Goal: Task Accomplishment & Management: Manage account settings

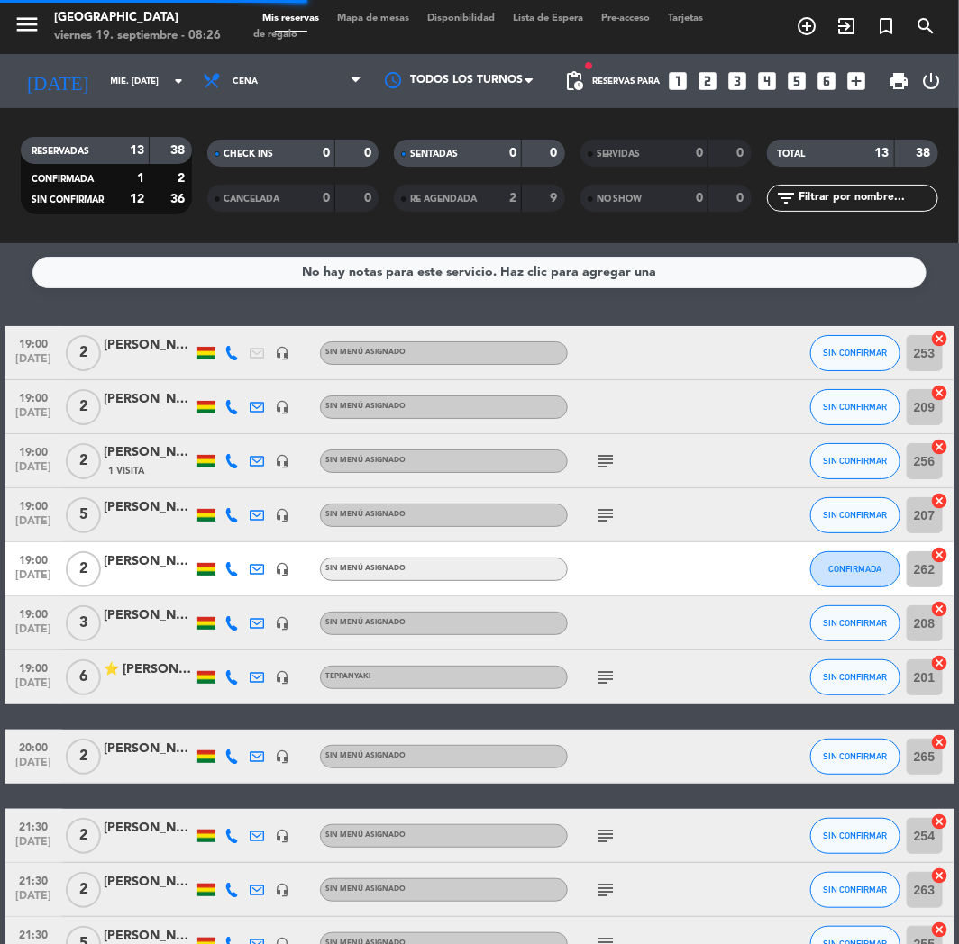
click at [906, 21] on span "search" at bounding box center [925, 26] width 40 height 31
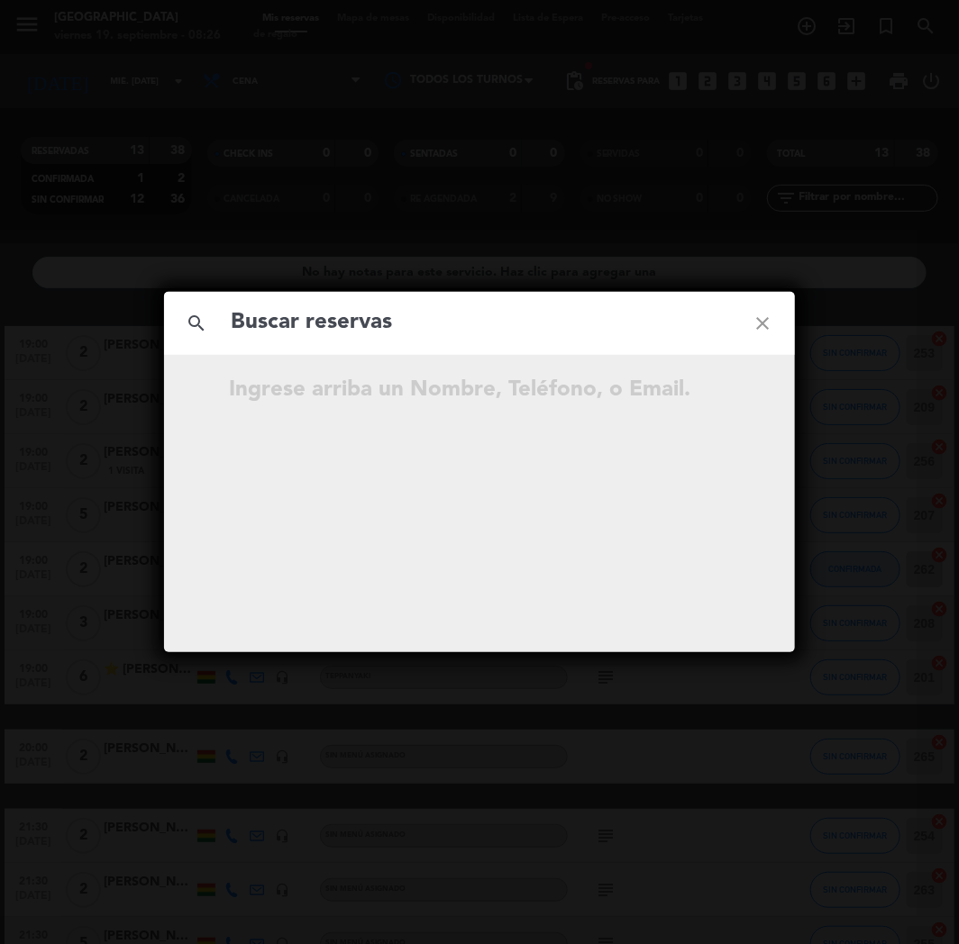
click at [316, 319] on input "text" at bounding box center [479, 322] width 501 height 37
paste input "[PERSON_NAME]"
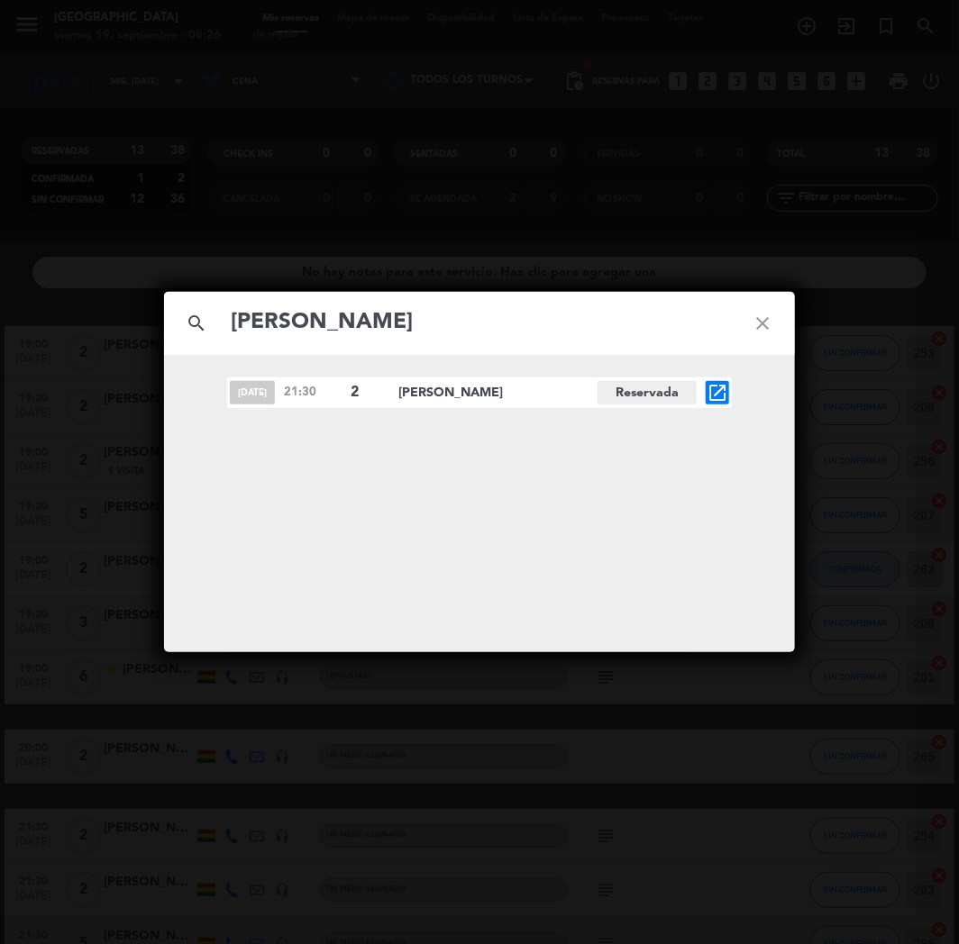
type input "[PERSON_NAME]"
click at [707, 397] on icon "open_in_new" at bounding box center [717, 393] width 22 height 22
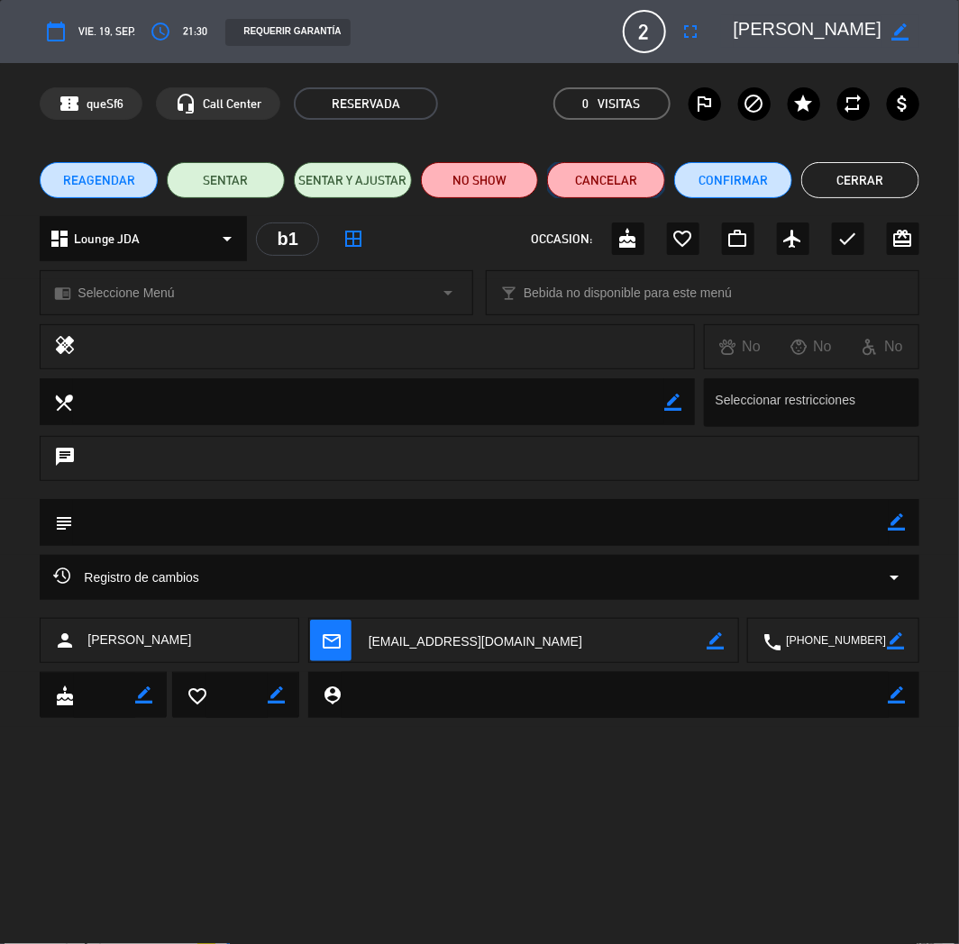
click at [646, 194] on button "Cancelar" at bounding box center [606, 180] width 118 height 36
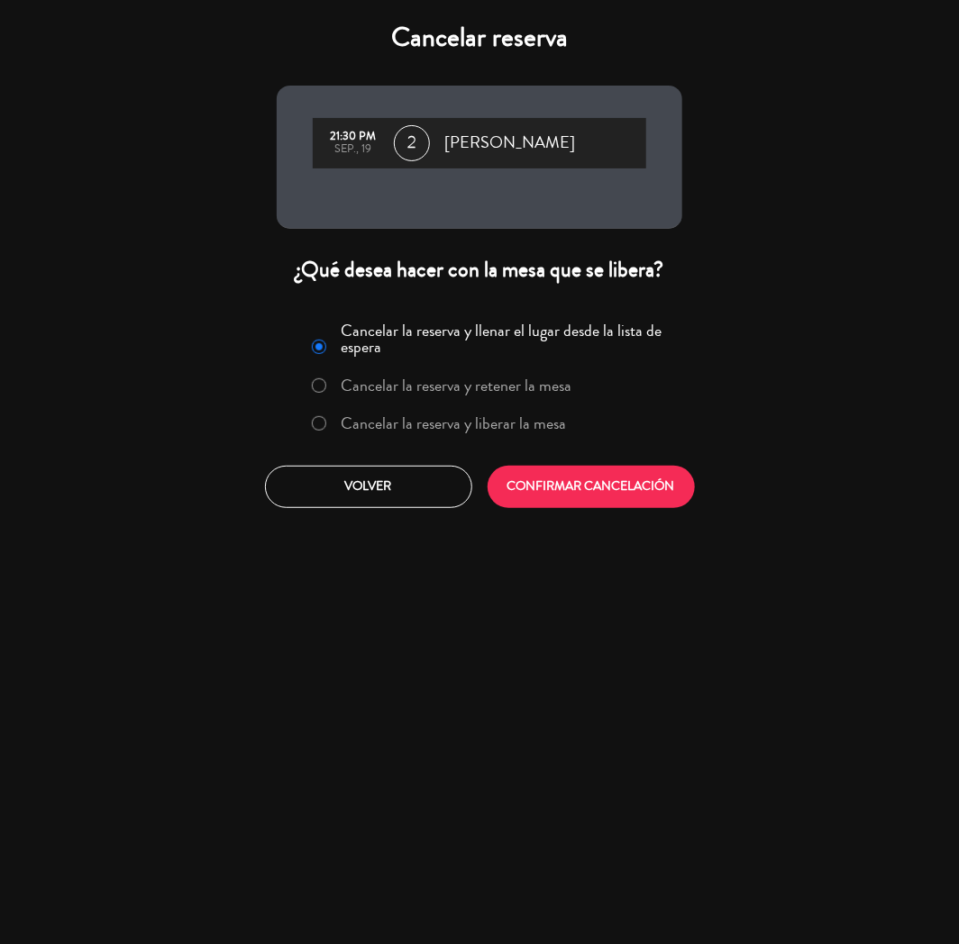
click at [493, 418] on label "Cancelar la reserva y liberar la mesa" at bounding box center [453, 423] width 225 height 16
click at [590, 489] on button "CONFIRMAR CANCELACIÓN" at bounding box center [590, 487] width 207 height 42
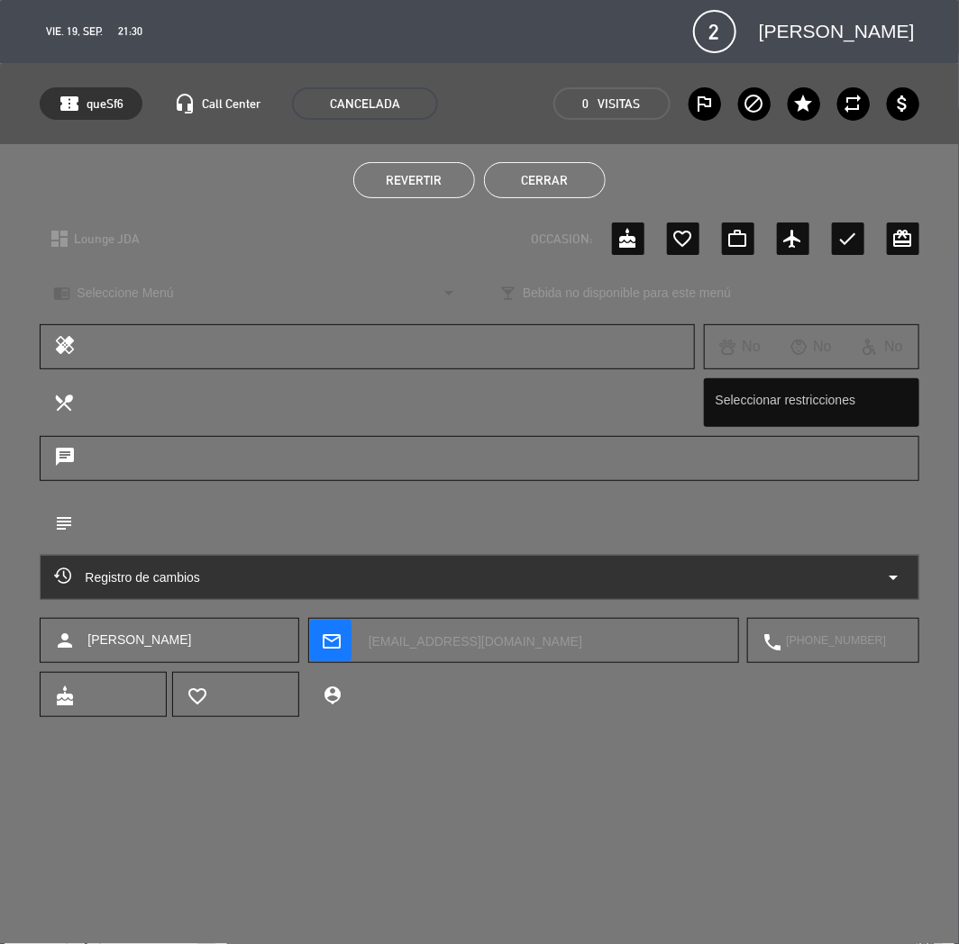
click at [581, 169] on button "Cerrar" at bounding box center [545, 180] width 122 height 36
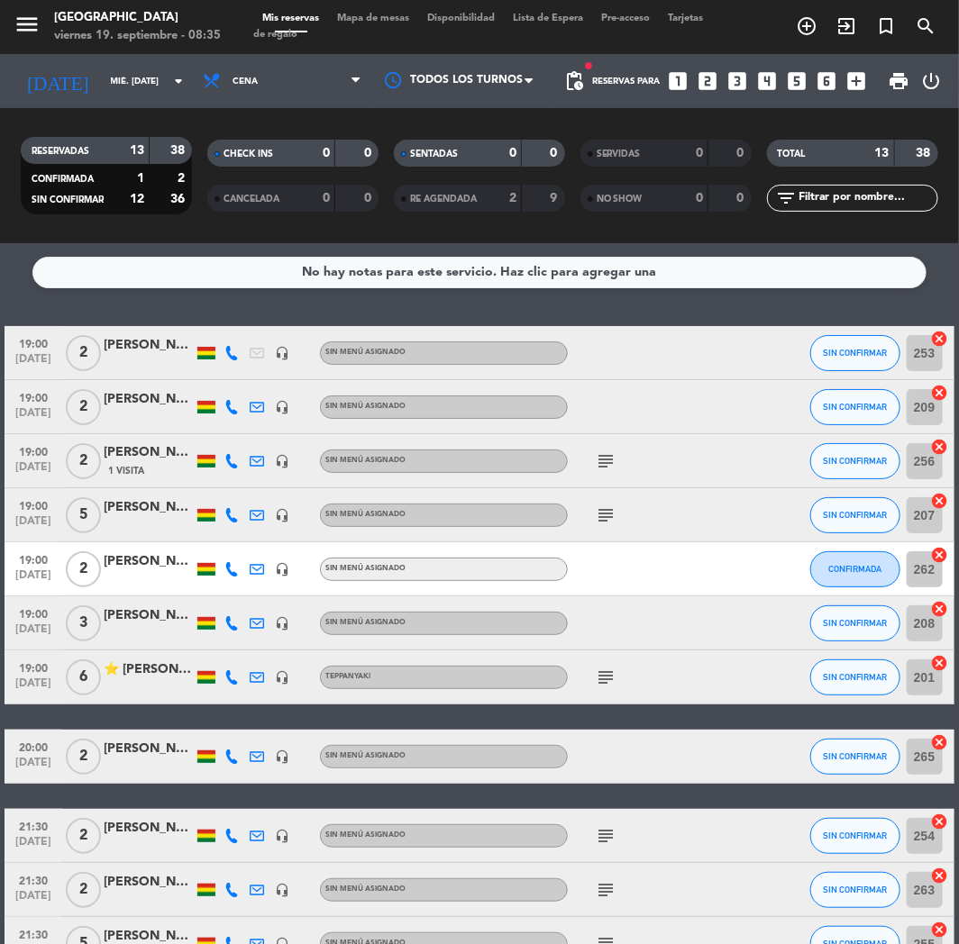
click at [708, 78] on icon "looks_two" at bounding box center [707, 80] width 23 height 23
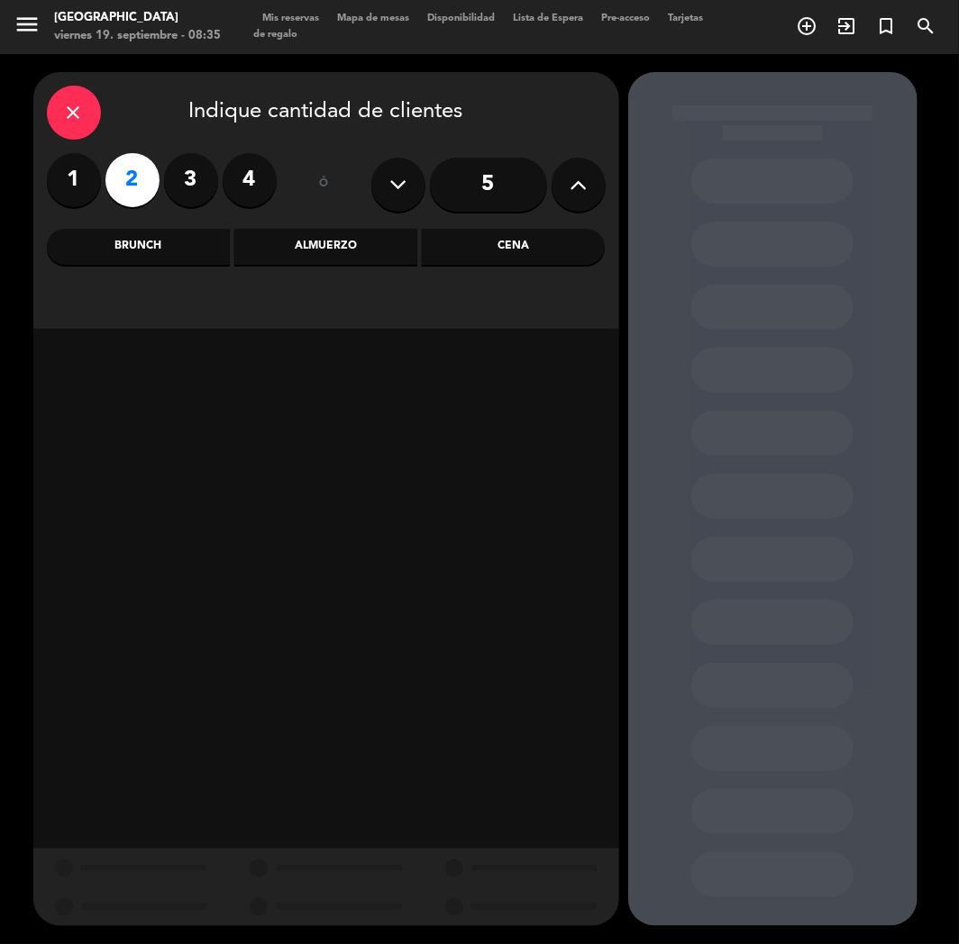
click at [471, 247] on div "Cena" at bounding box center [513, 247] width 183 height 36
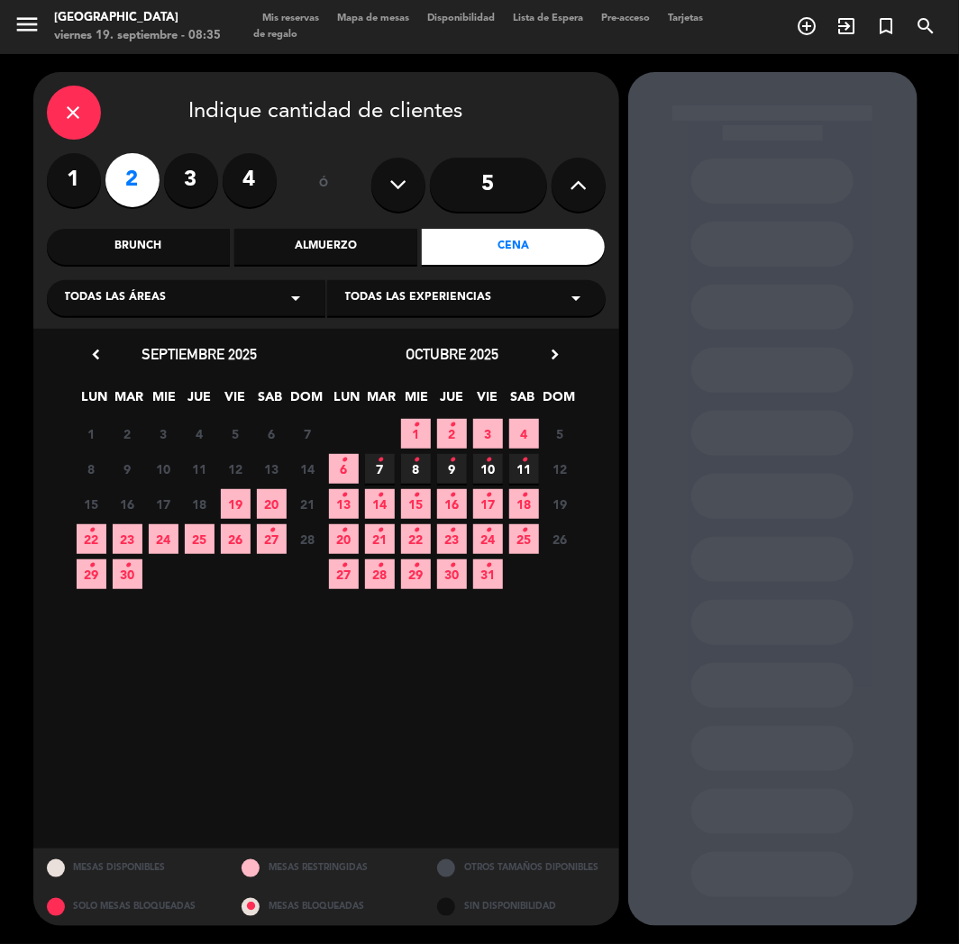
click at [254, 535] on div "22 • 23 24 25 26 27 • 28 Cerrado" at bounding box center [200, 539] width 252 height 35
click at [265, 542] on span "27 •" at bounding box center [272, 539] width 30 height 30
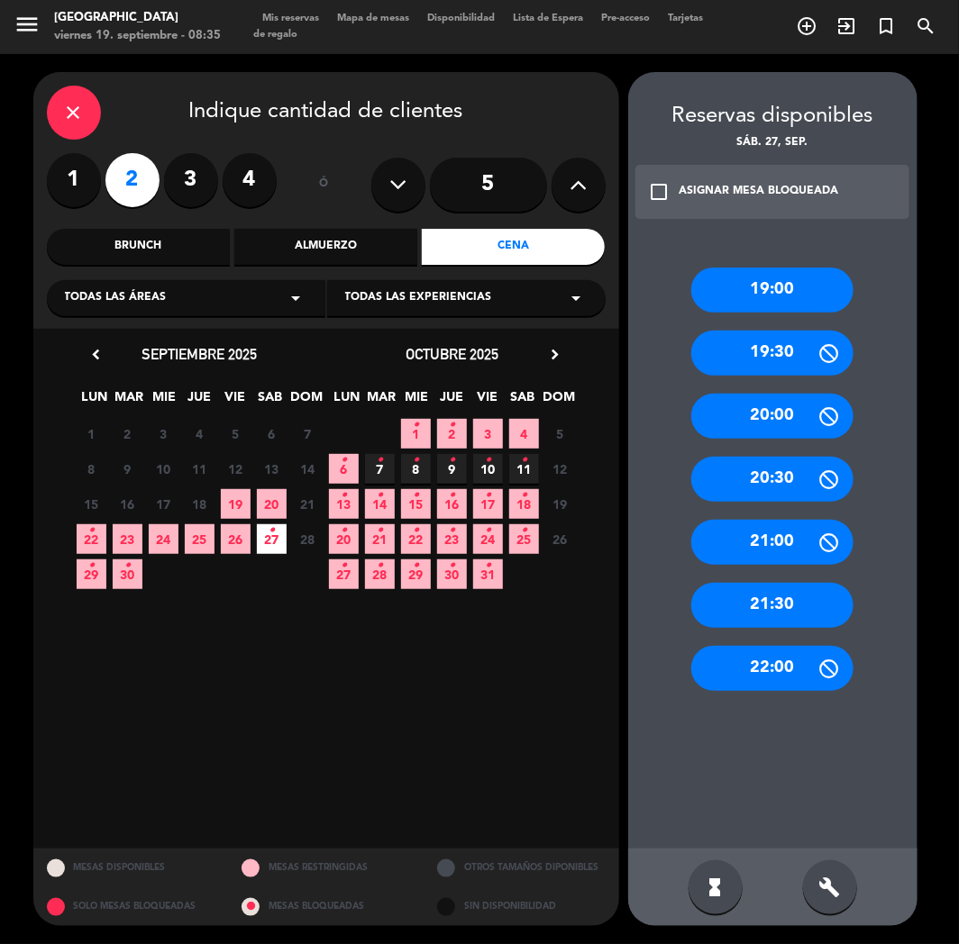
click at [786, 530] on div "21:00" at bounding box center [772, 542] width 162 height 45
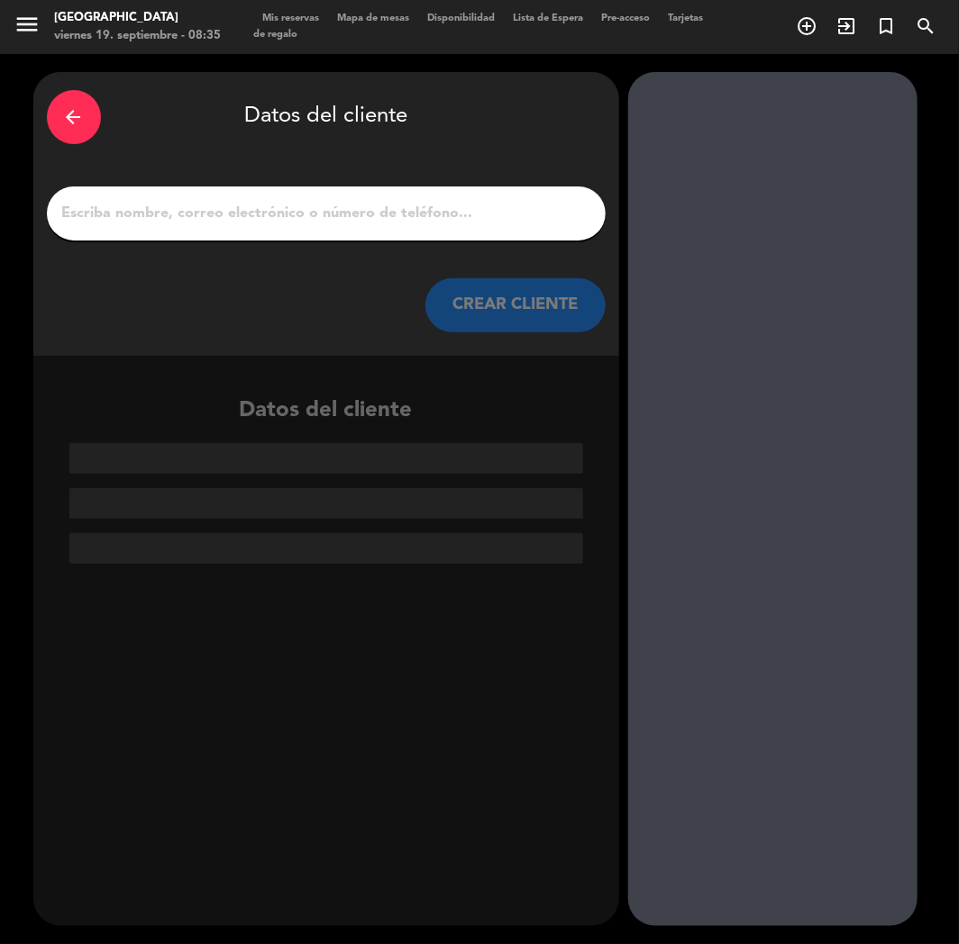
click at [354, 237] on div at bounding box center [326, 213] width 559 height 54
paste input "Deivit"
click at [360, 219] on input "Deivit" at bounding box center [325, 213] width 531 height 25
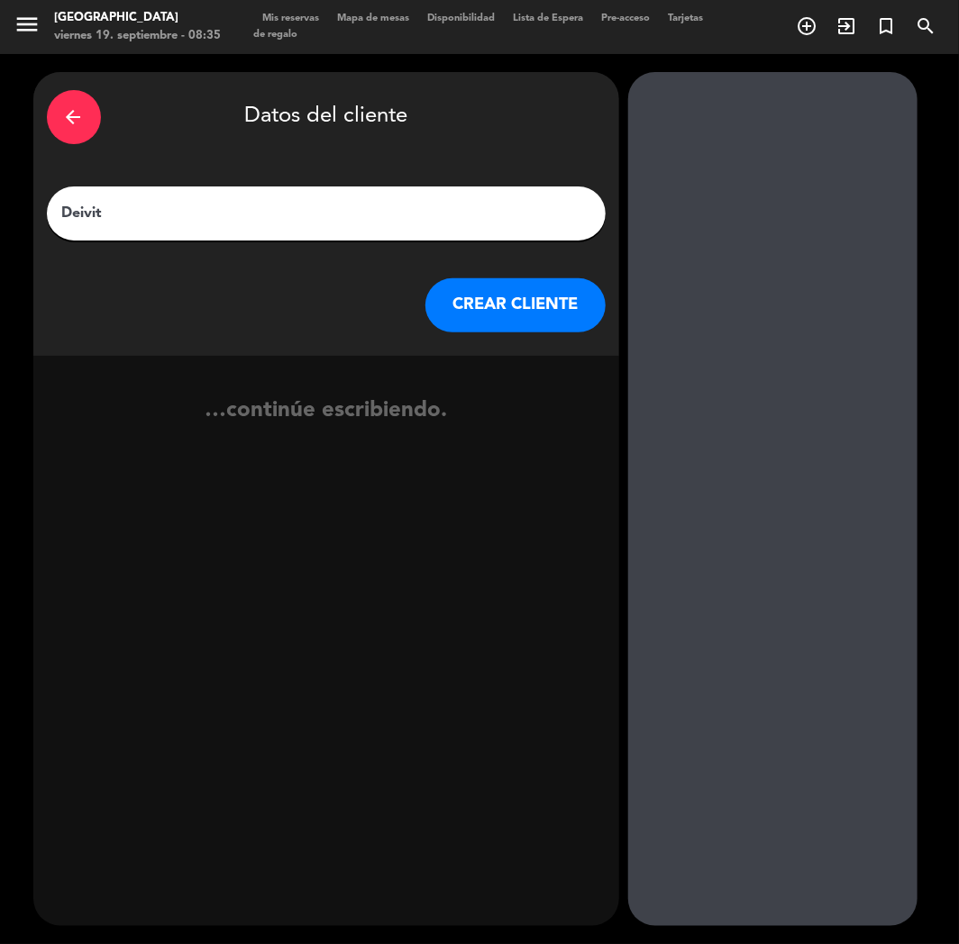
type input "Deivit"
click at [504, 301] on button "CREAR CLIENTE" at bounding box center [515, 305] width 180 height 54
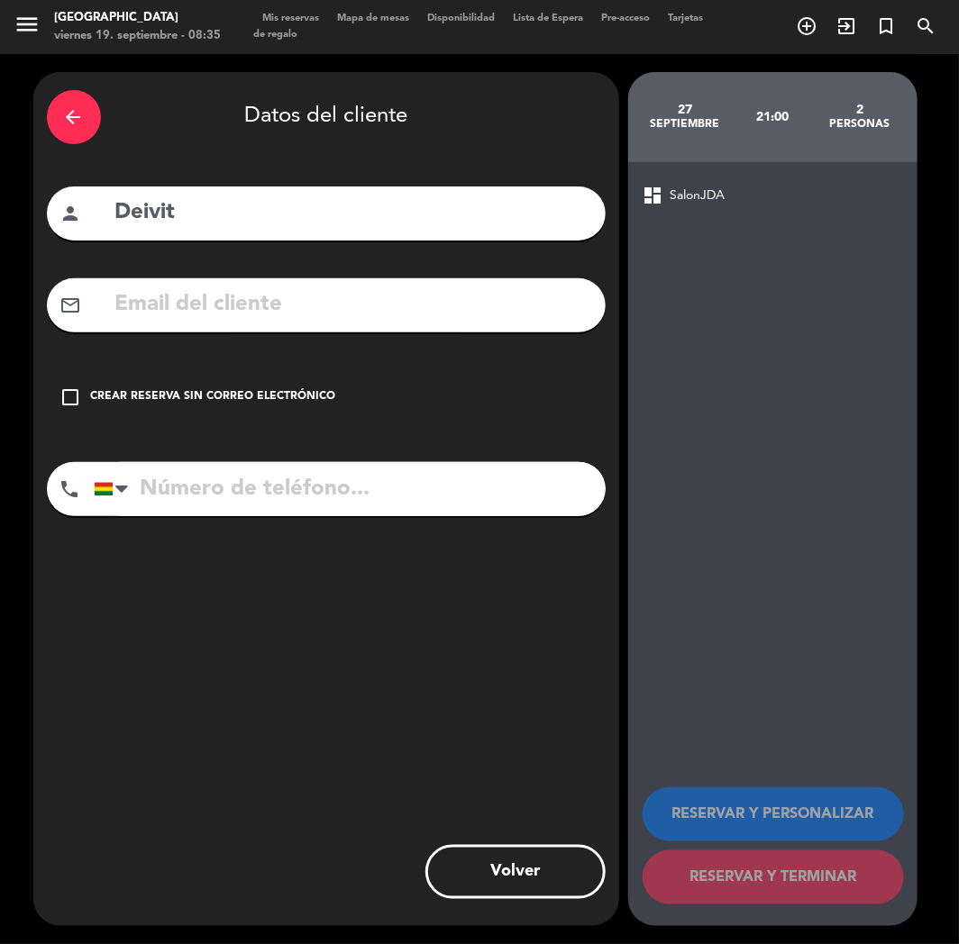
paste input "77382278"
click at [255, 490] on input "77382278" at bounding box center [350, 489] width 512 height 54
type input "77382278"
click at [222, 399] on div "Crear reserva sin correo electrónico" at bounding box center [213, 397] width 245 height 18
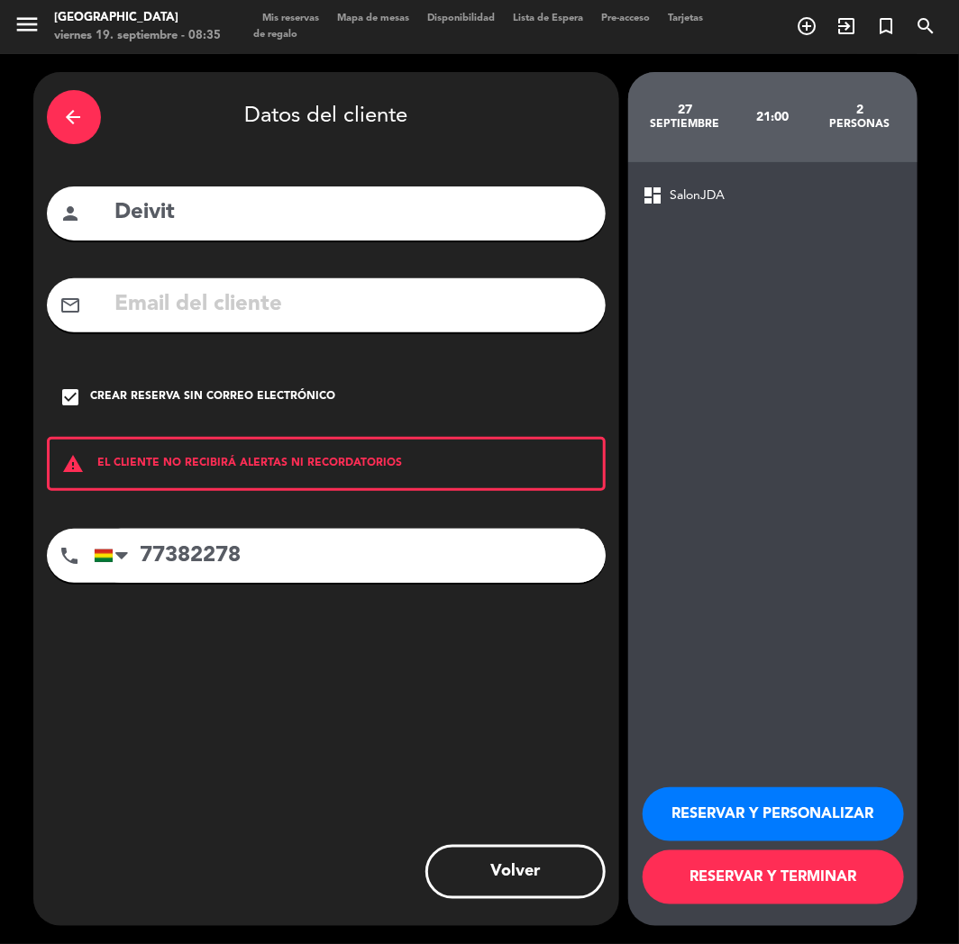
click at [771, 831] on button "RESERVAR Y PERSONALIZAR" at bounding box center [772, 814] width 261 height 54
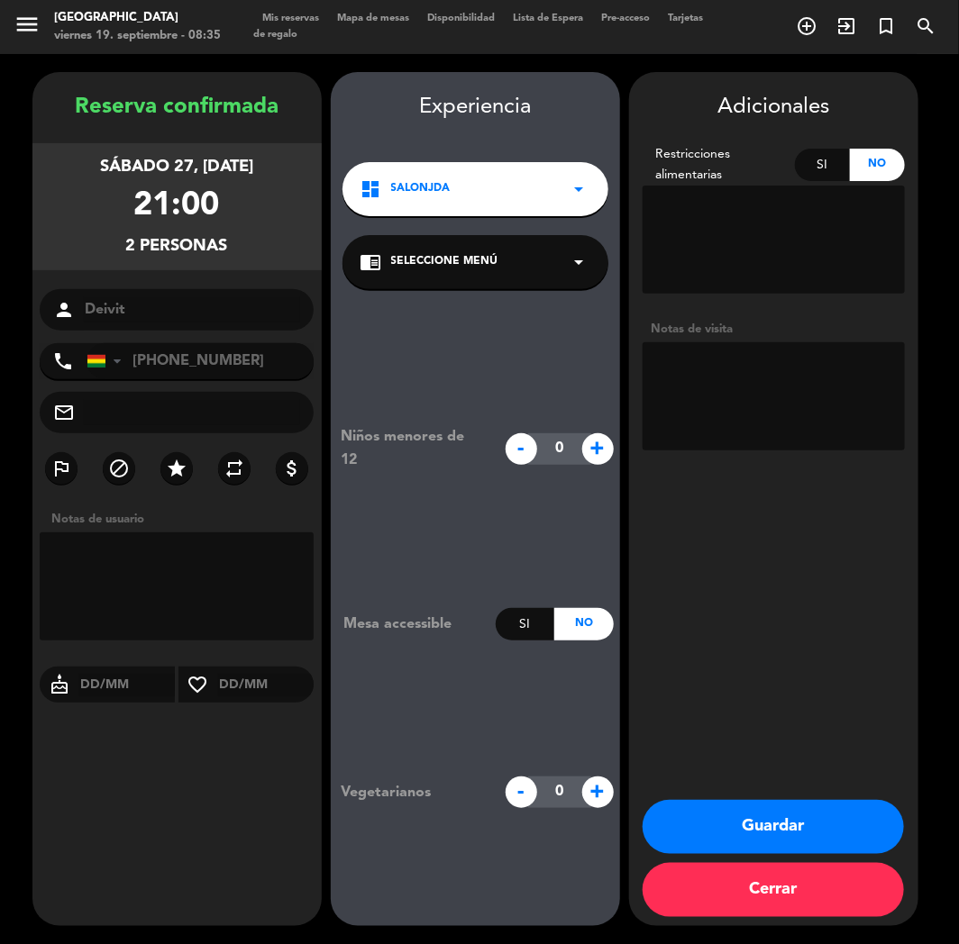
paste textarea "Cumpleañera [PERSON_NAME]"
click at [777, 382] on textarea at bounding box center [773, 396] width 262 height 108
type textarea "Cumpleañera [PERSON_NAME]"
click at [140, 739] on div "Reserva confirmada sábado 27, [DATE] 21:00 2 personas person Deivit phone [GEOG…" at bounding box center [176, 517] width 289 height 854
click at [773, 804] on button "Guardar" at bounding box center [772, 827] width 261 height 54
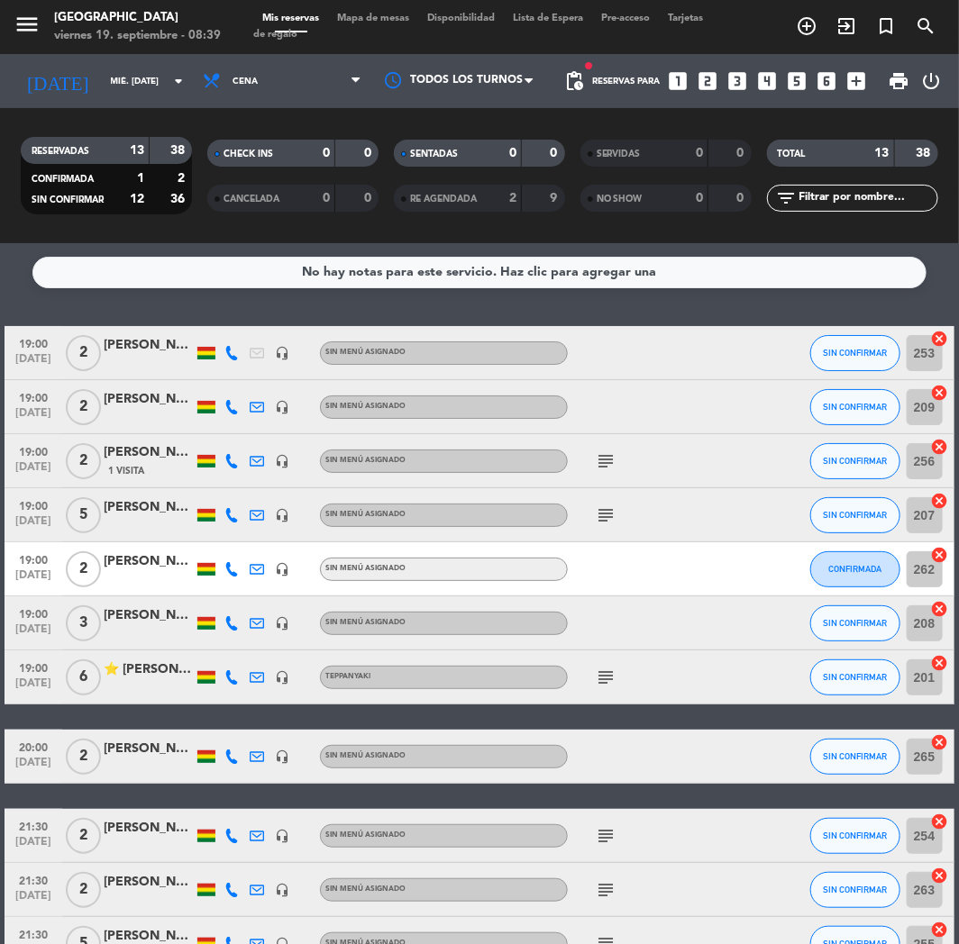
click at [701, 72] on icon "looks_two" at bounding box center [707, 80] width 23 height 23
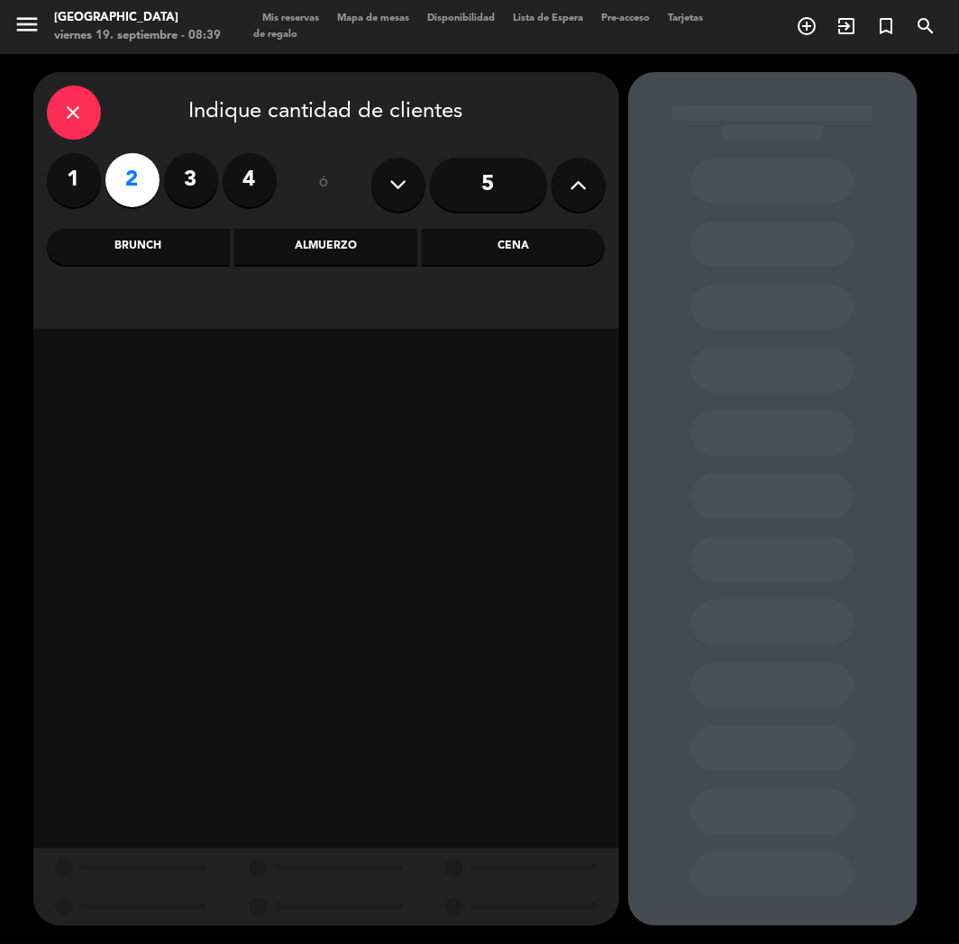
click at [501, 235] on div "Cena" at bounding box center [513, 247] width 183 height 36
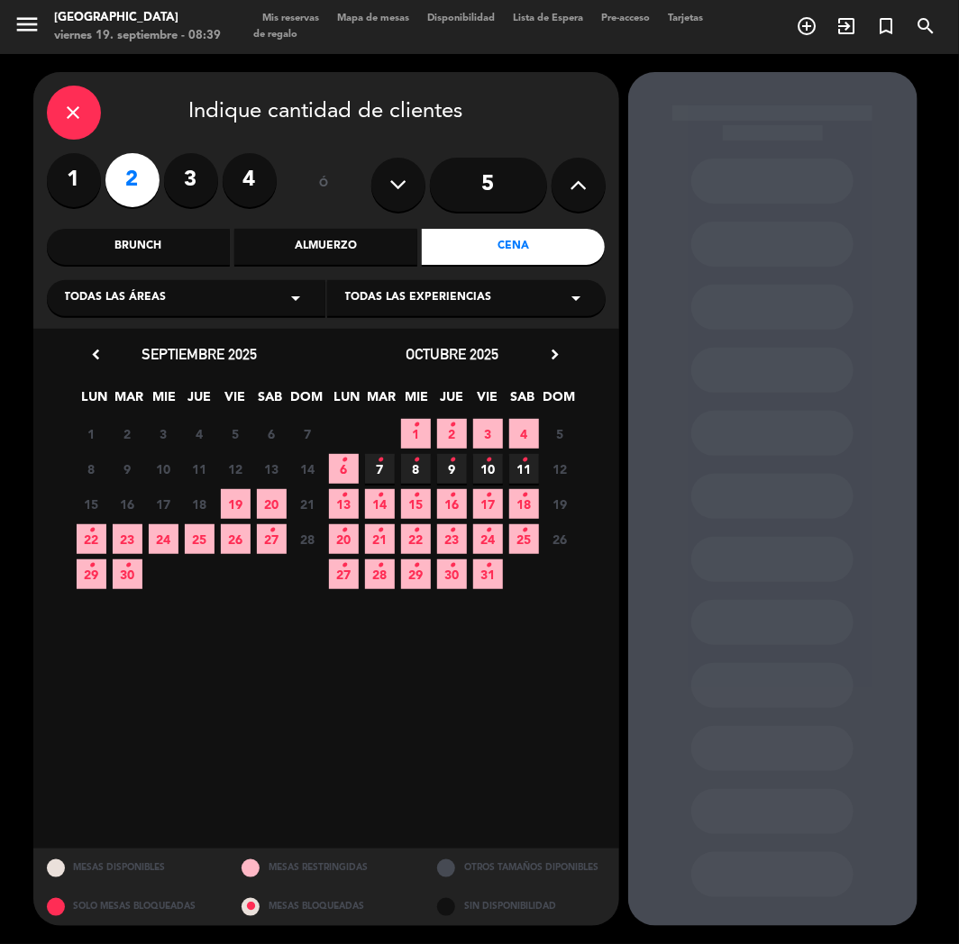
click at [96, 535] on span "22 •" at bounding box center [92, 539] width 30 height 30
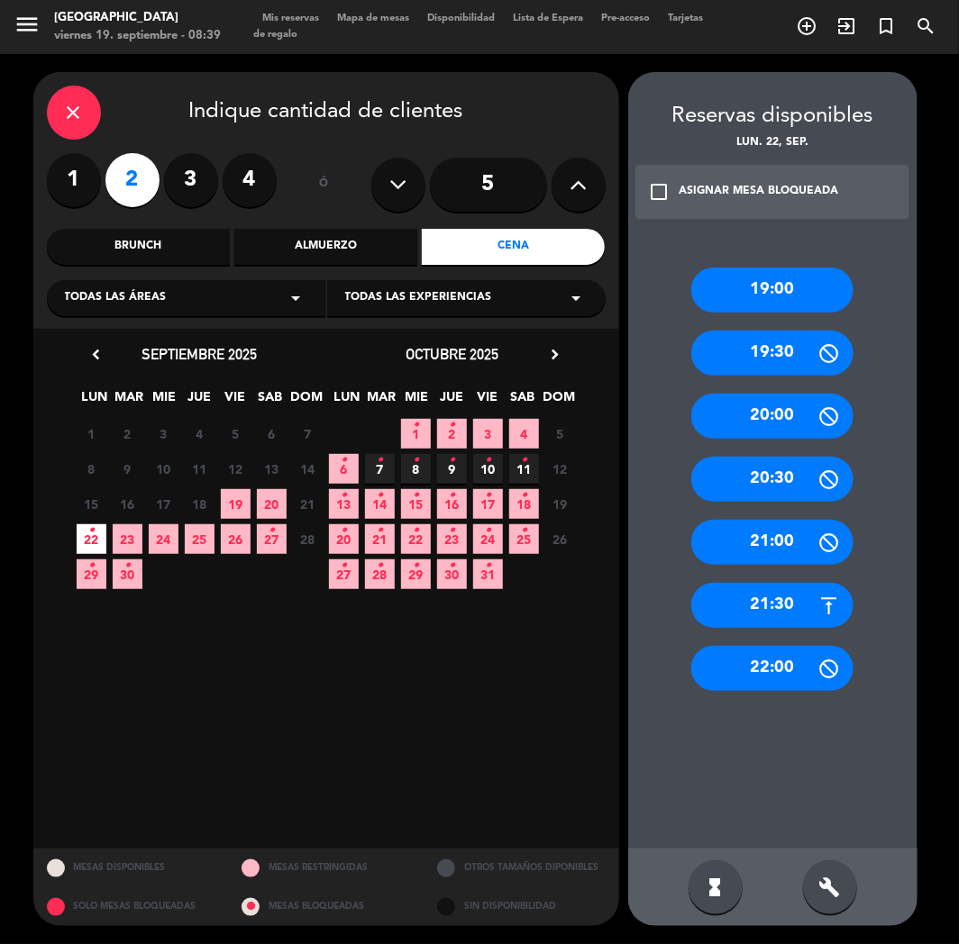
click at [768, 586] on div "21:30" at bounding box center [772, 605] width 162 height 45
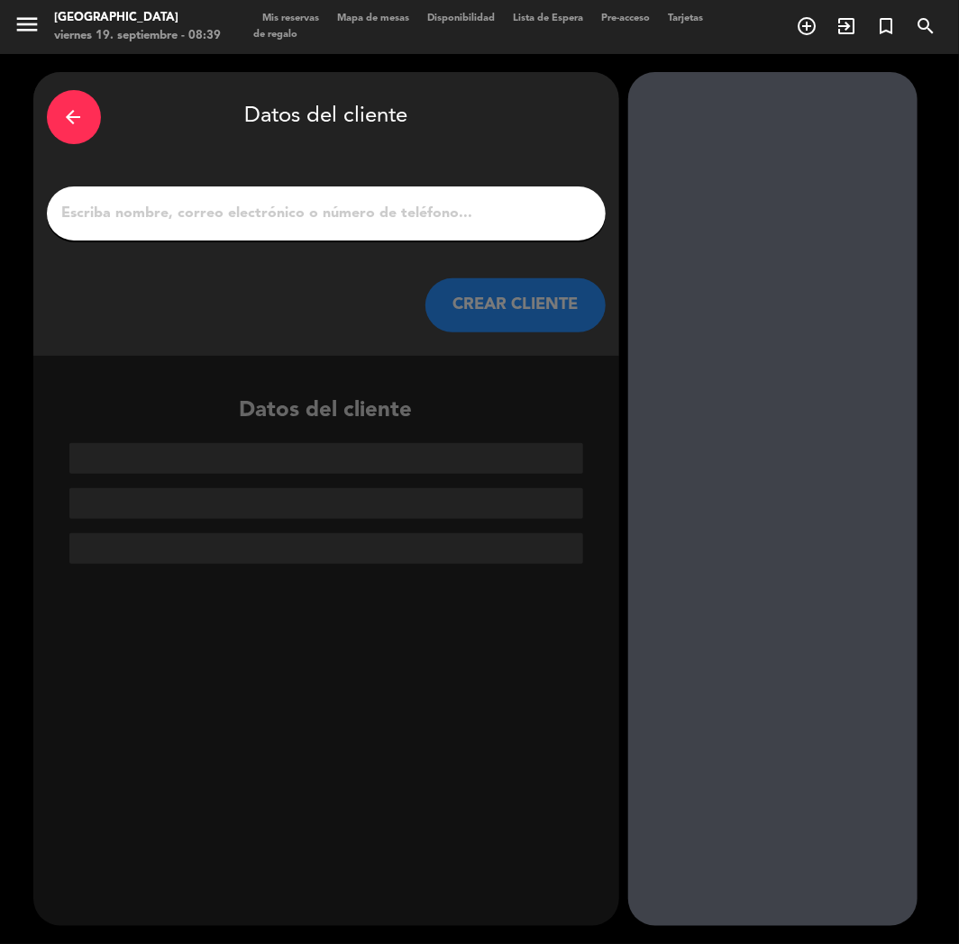
paste input "[PERSON_NAME]"
click at [258, 216] on input "[PERSON_NAME]" at bounding box center [325, 213] width 531 height 25
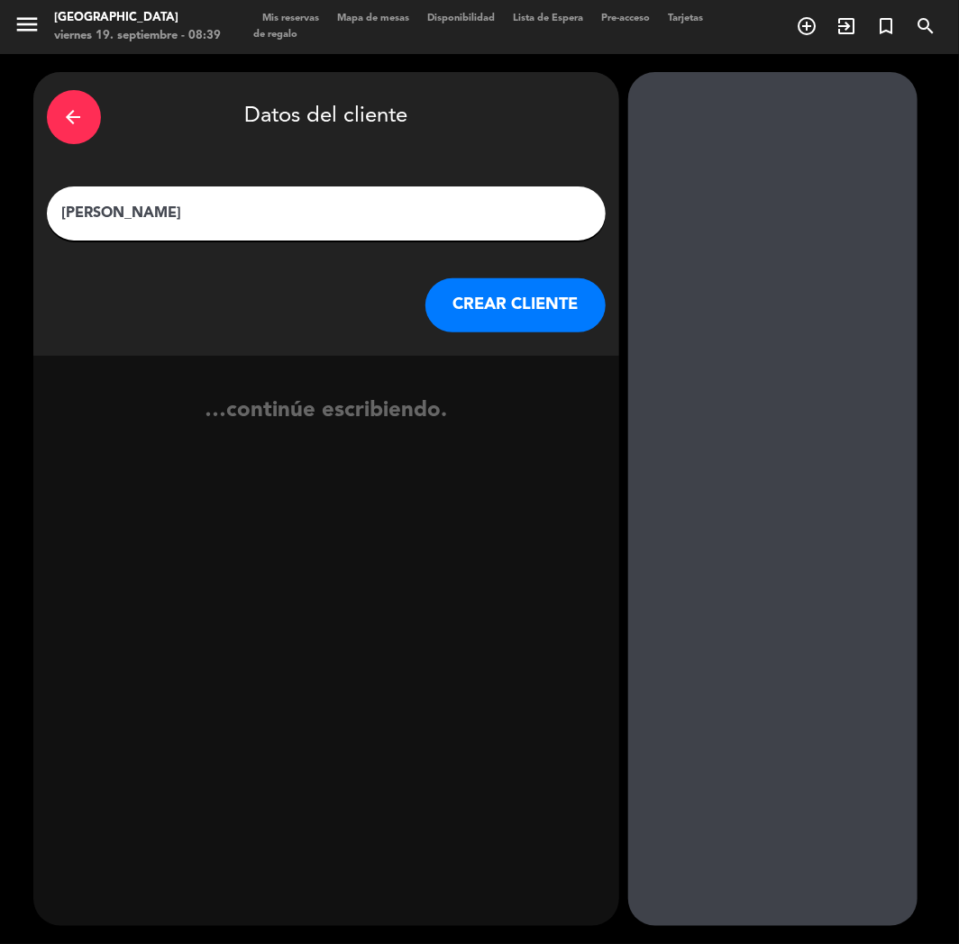
type input "[PERSON_NAME]"
drag, startPoint x: 516, startPoint y: 293, endPoint x: 504, endPoint y: 300, distance: 13.8
click at [504, 300] on button "CREAR CLIENTE" at bounding box center [515, 305] width 180 height 54
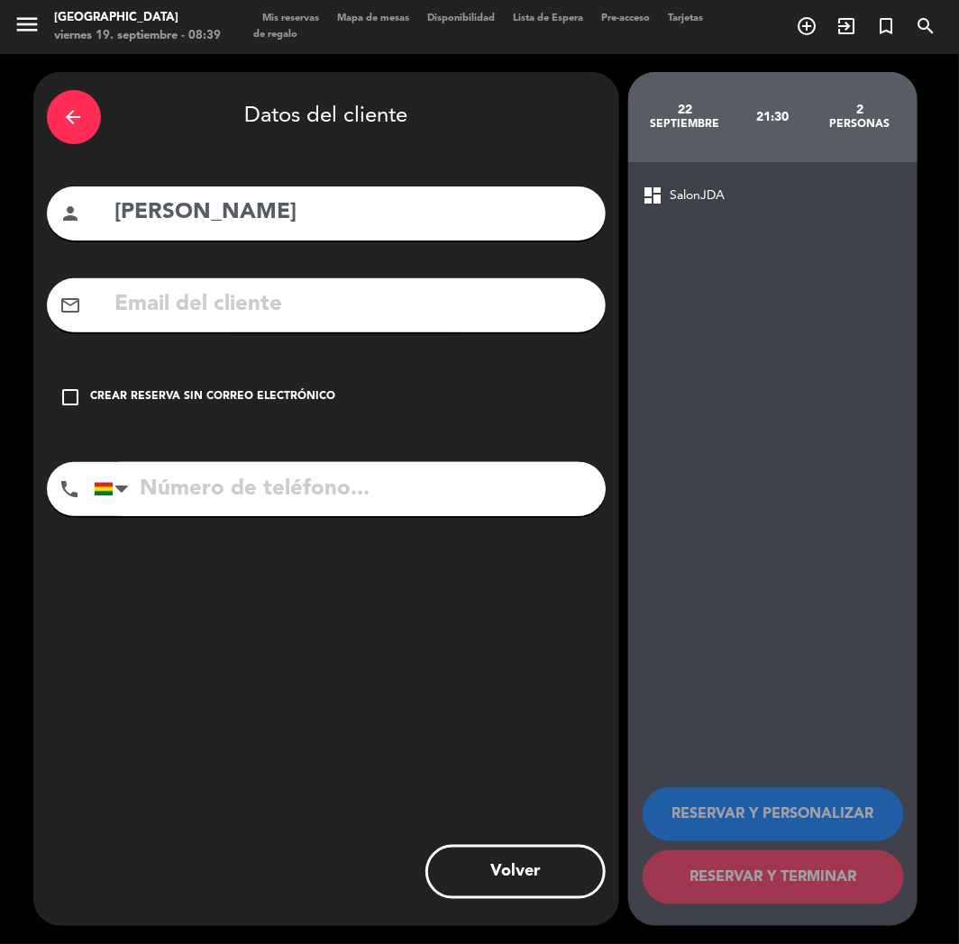
paste input "[EMAIL_ADDRESS][DOMAIN_NAME]"
click at [312, 293] on input "text" at bounding box center [353, 304] width 478 height 37
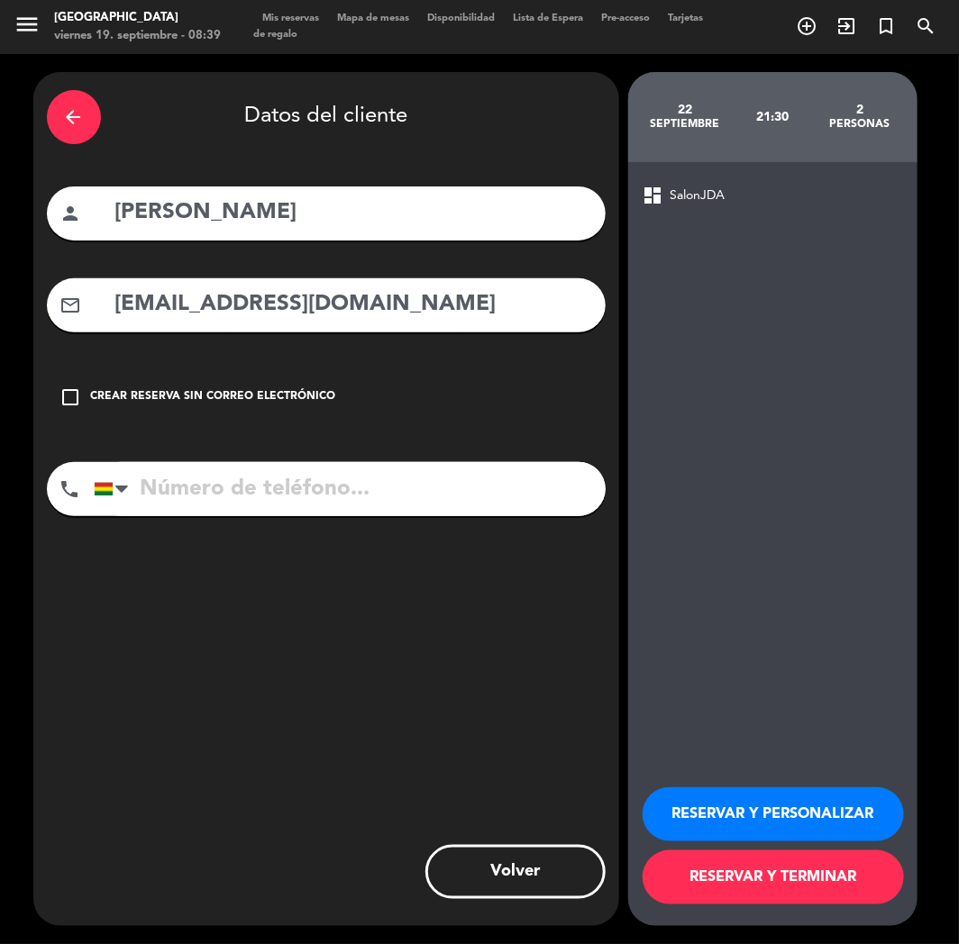
type input "[EMAIL_ADDRESS][DOMAIN_NAME]"
paste input "[PHONE_NUMBER]"
click at [248, 487] on input "[PHONE_NUMBER]" at bounding box center [350, 489] width 512 height 54
type input "[PHONE_NUMBER]"
click at [701, 791] on button "RESERVAR Y PERSONALIZAR" at bounding box center [772, 814] width 261 height 54
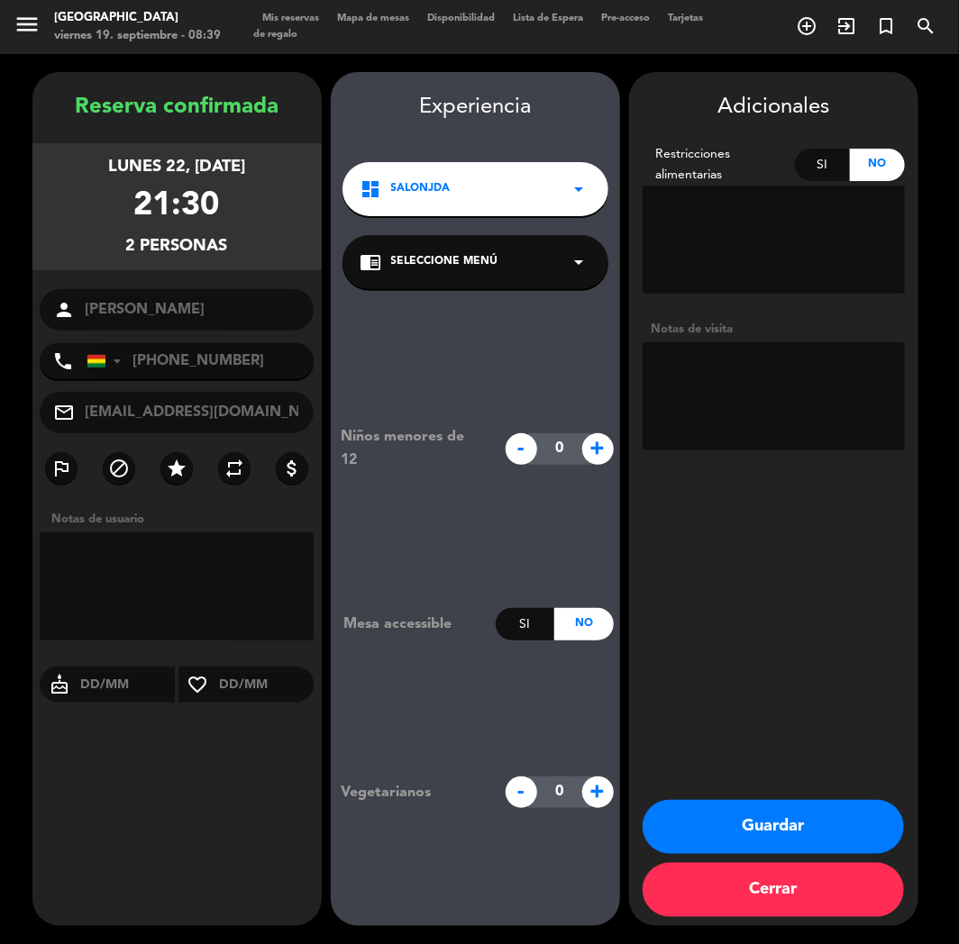
click at [760, 845] on button "Guardar" at bounding box center [772, 827] width 261 height 54
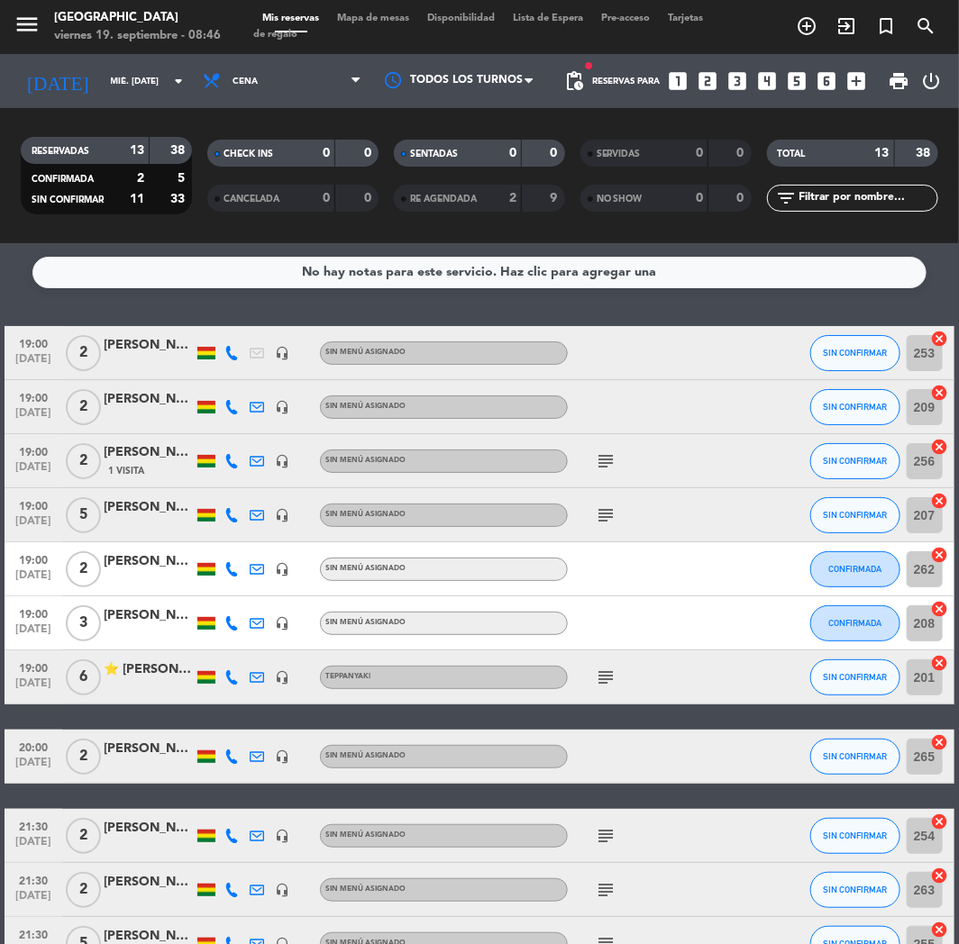
click at [821, 73] on icon "looks_6" at bounding box center [826, 80] width 23 height 23
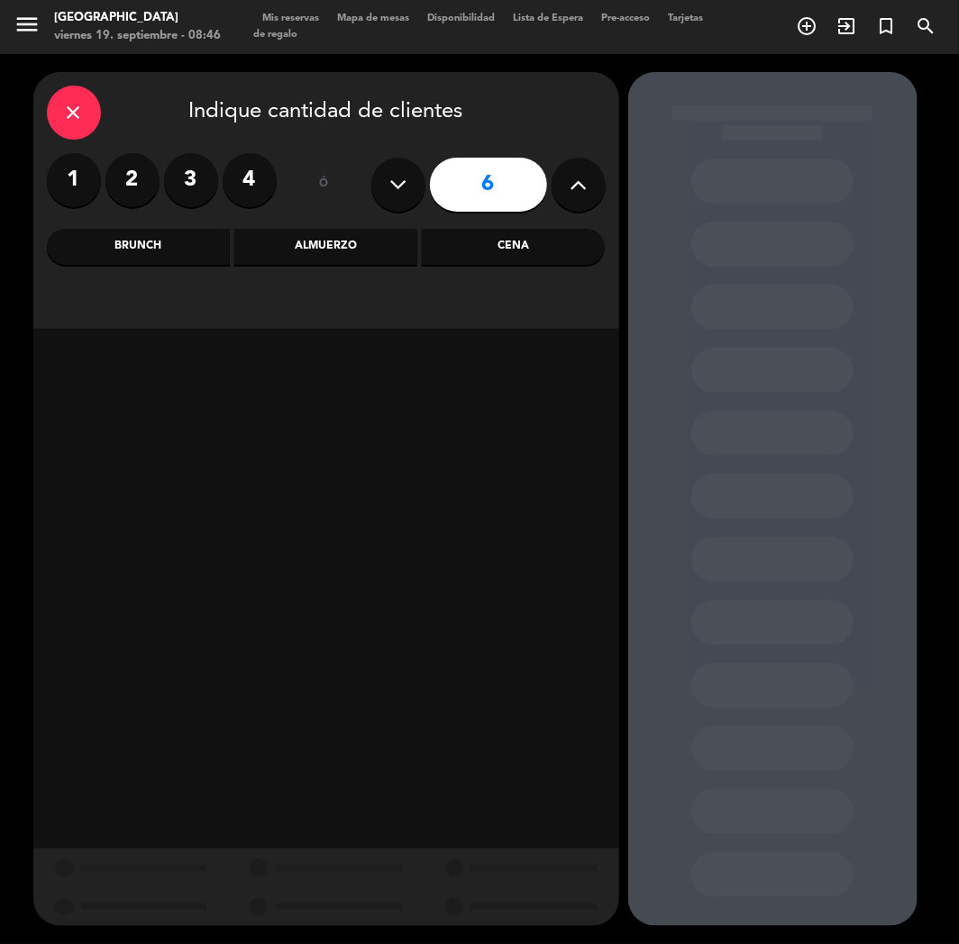
click at [386, 190] on button at bounding box center [398, 185] width 54 height 54
type input "5"
click at [550, 253] on div "Cena" at bounding box center [513, 247] width 183 height 36
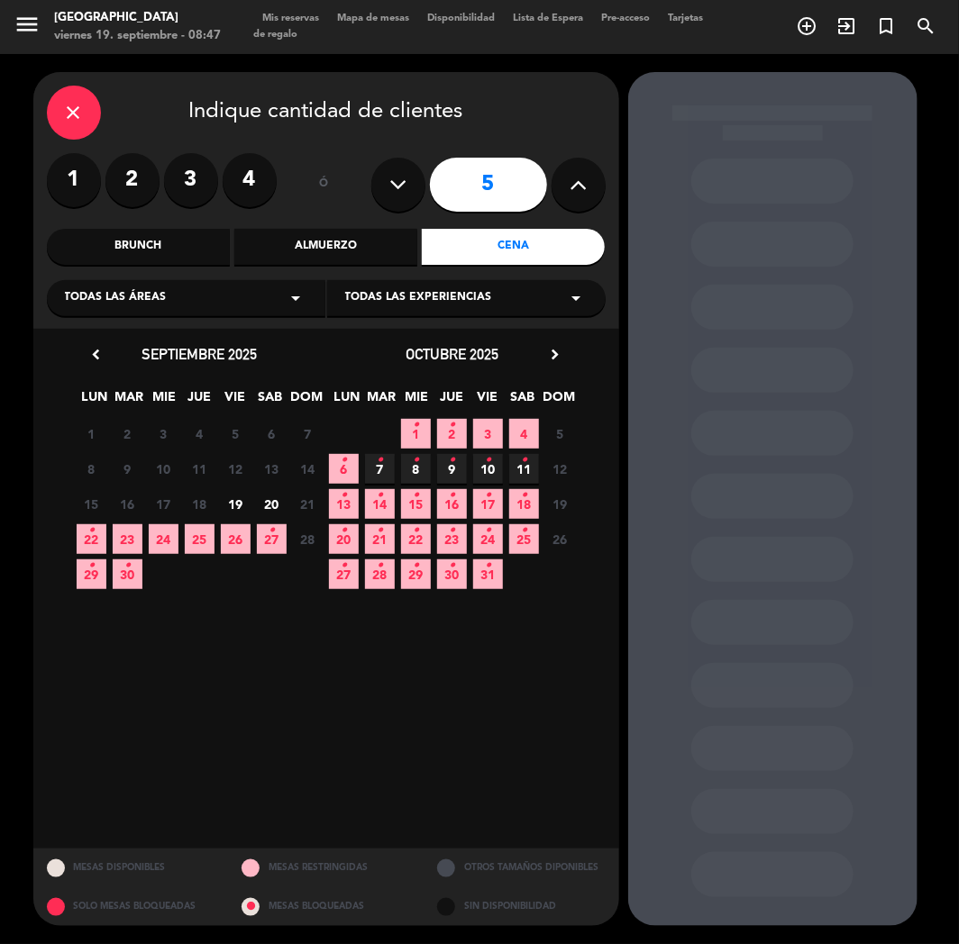
click at [113, 539] on span "23" at bounding box center [128, 539] width 30 height 30
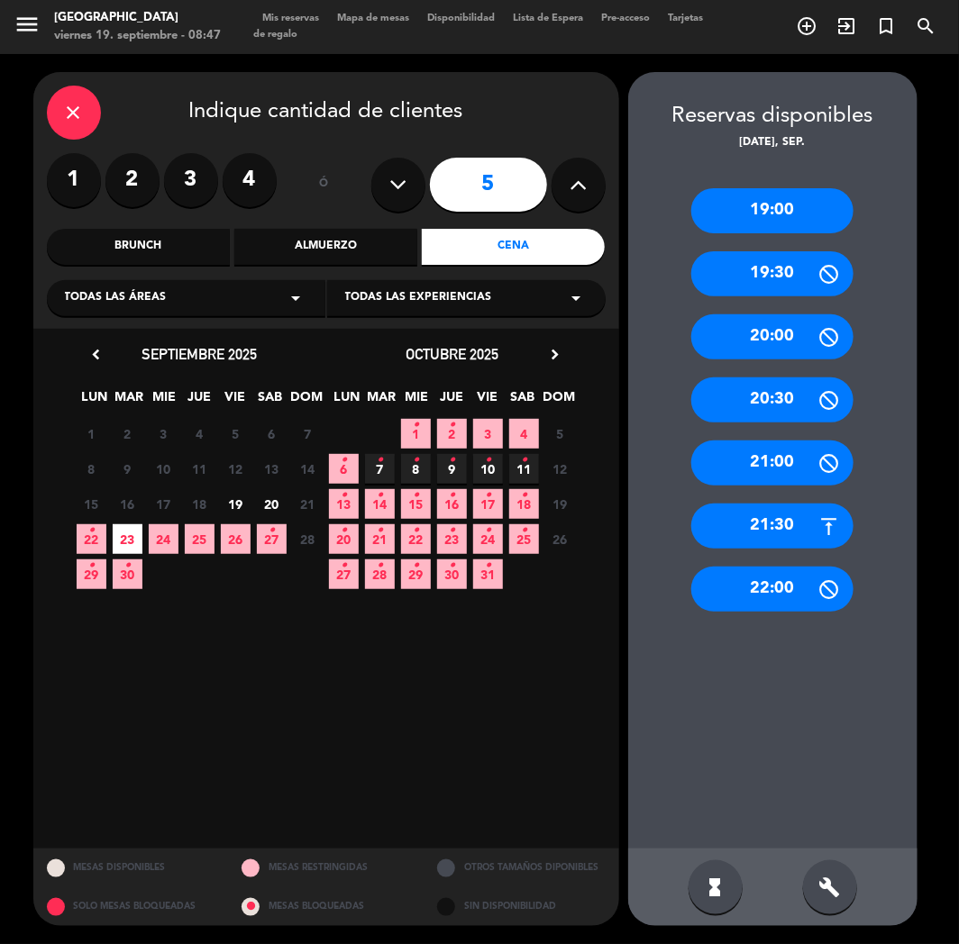
click at [752, 210] on div "19:00" at bounding box center [772, 210] width 162 height 45
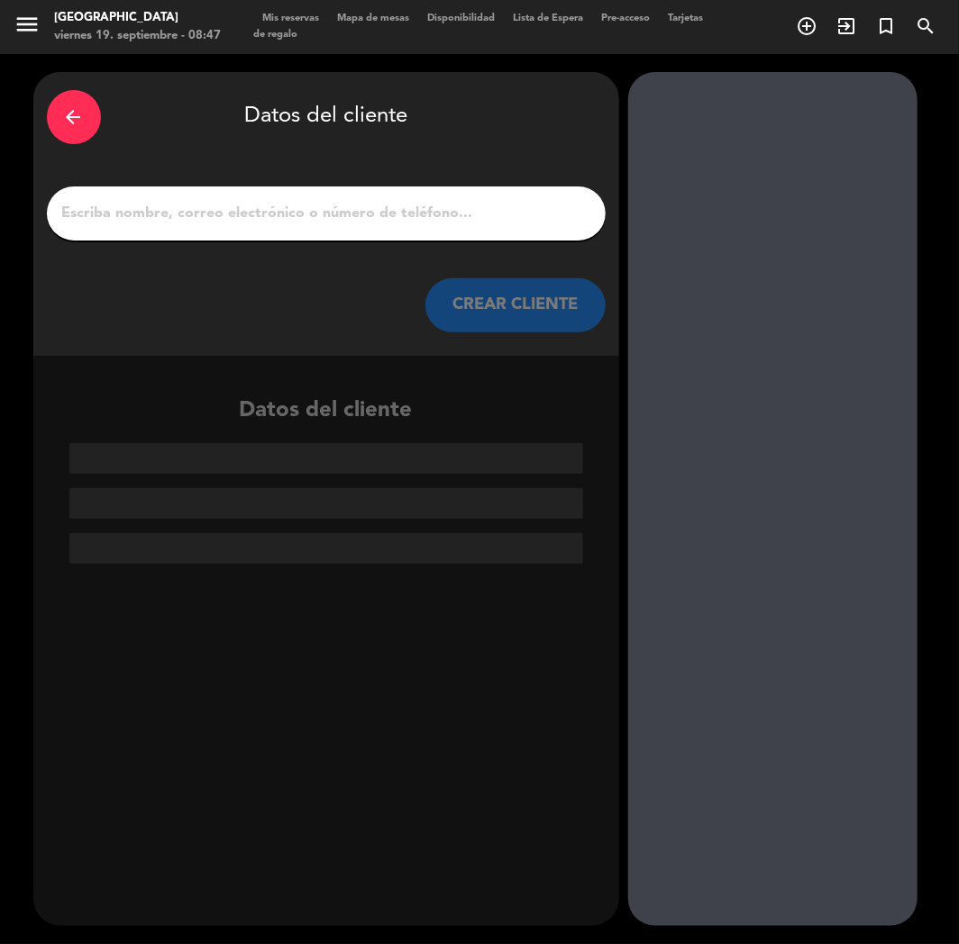
click at [328, 217] on input "1" at bounding box center [325, 213] width 531 height 25
click at [172, 210] on input "1" at bounding box center [325, 213] width 531 height 25
paste input "[PERSON_NAME]"
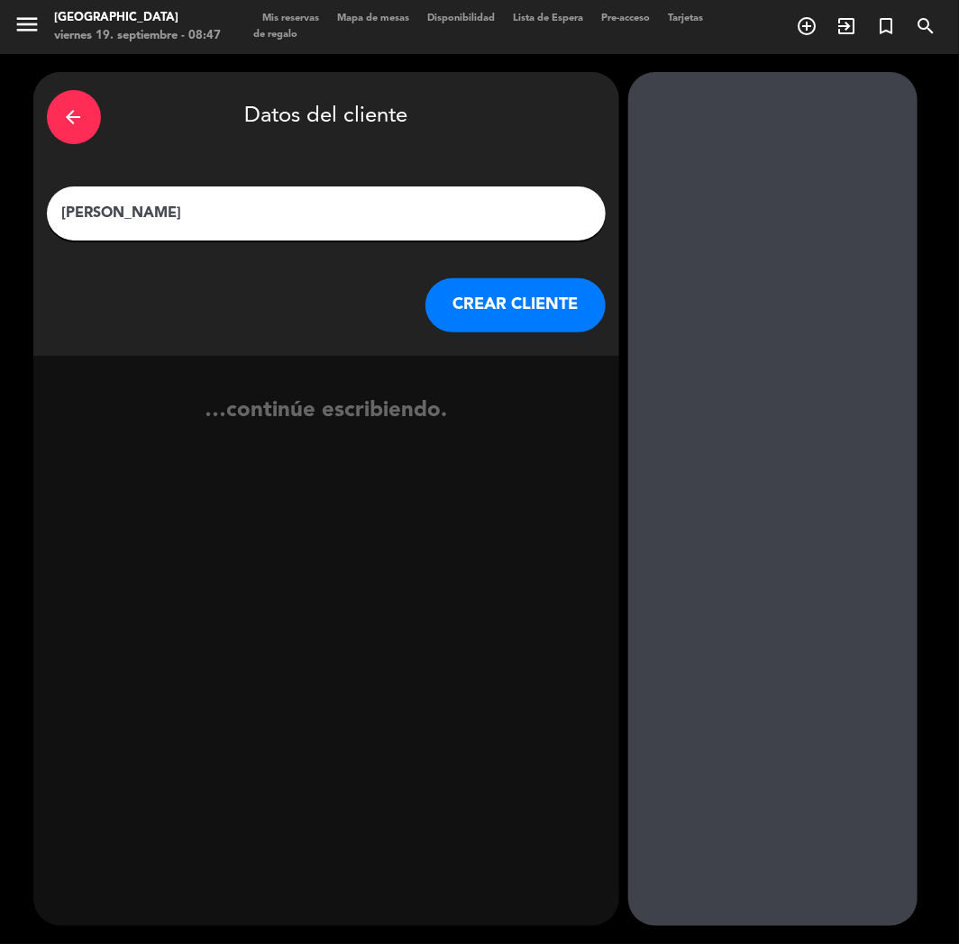
type input "[PERSON_NAME]"
click at [477, 304] on button "CREAR CLIENTE" at bounding box center [515, 305] width 180 height 54
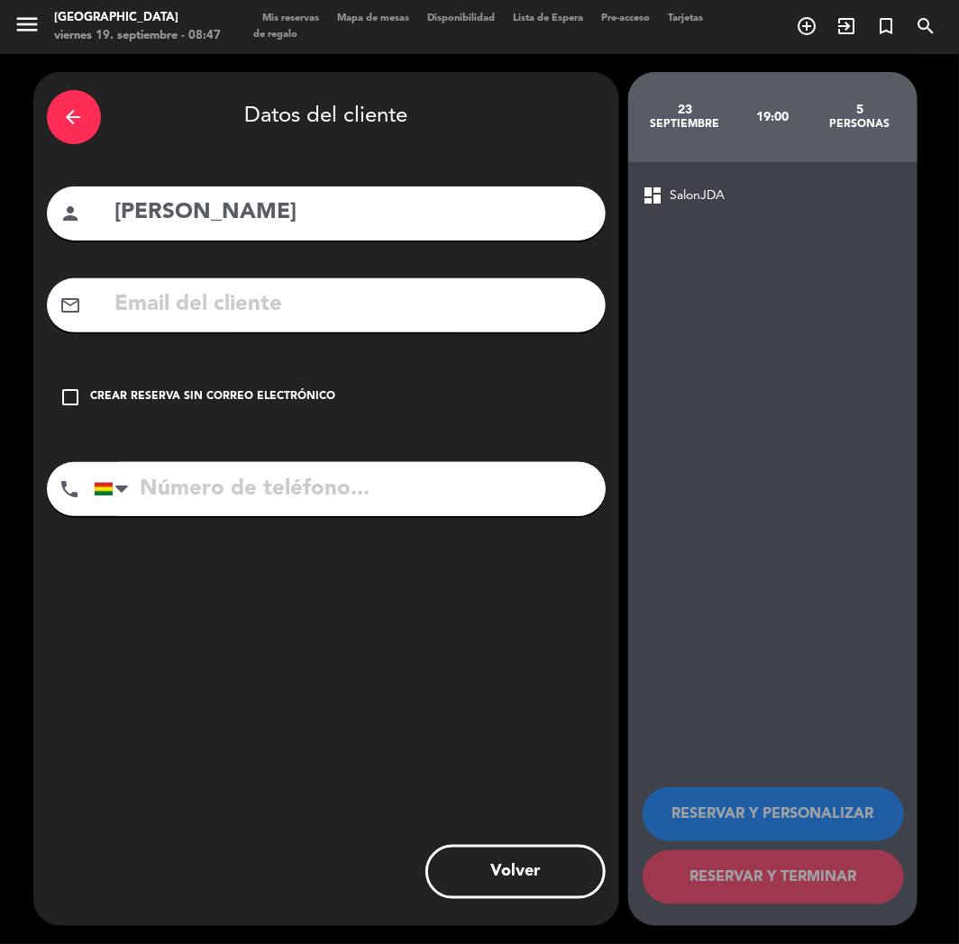
paste input "[EMAIL_ADDRESS][DOMAIN_NAME]"
click at [195, 319] on input "[EMAIL_ADDRESS][DOMAIN_NAME]" at bounding box center [353, 304] width 478 height 37
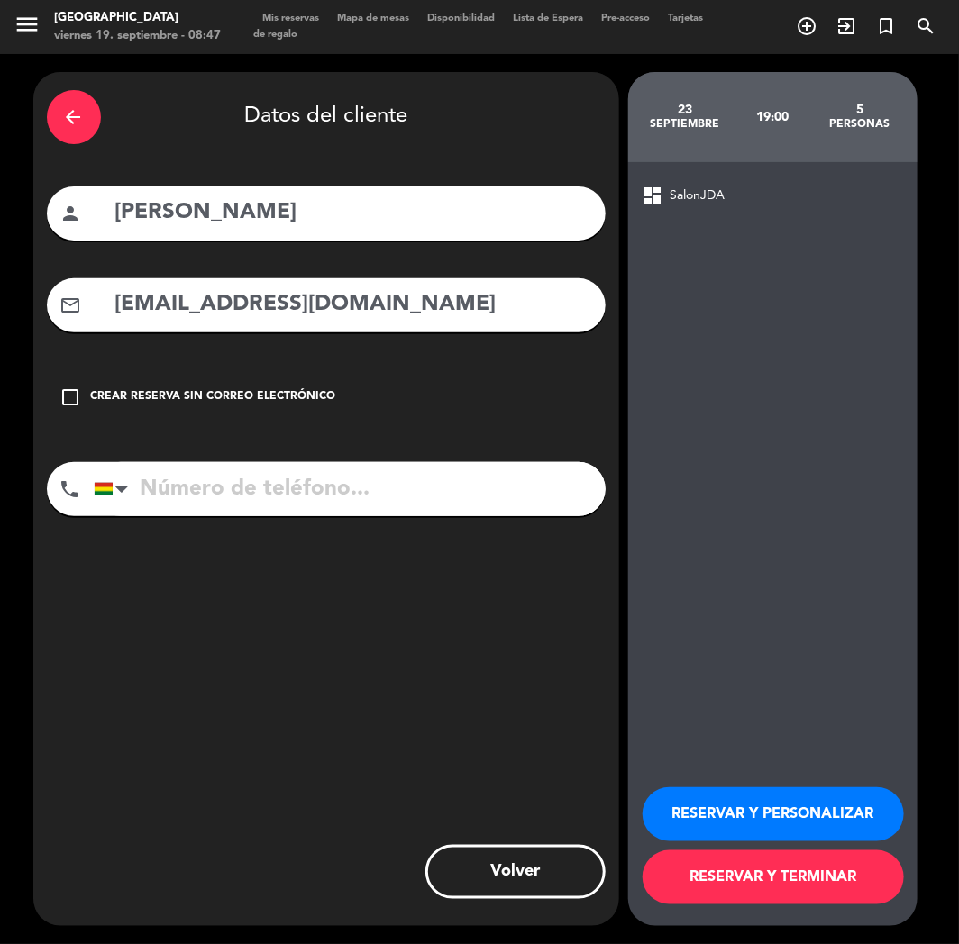
type input "[EMAIL_ADDRESS][DOMAIN_NAME]"
paste input "[PHONE_NUMBER]"
click at [282, 495] on input "tel" at bounding box center [350, 489] width 512 height 54
type input "[PHONE_NUMBER]"
drag, startPoint x: 708, startPoint y: 824, endPoint x: 307, endPoint y: 604, distance: 457.2
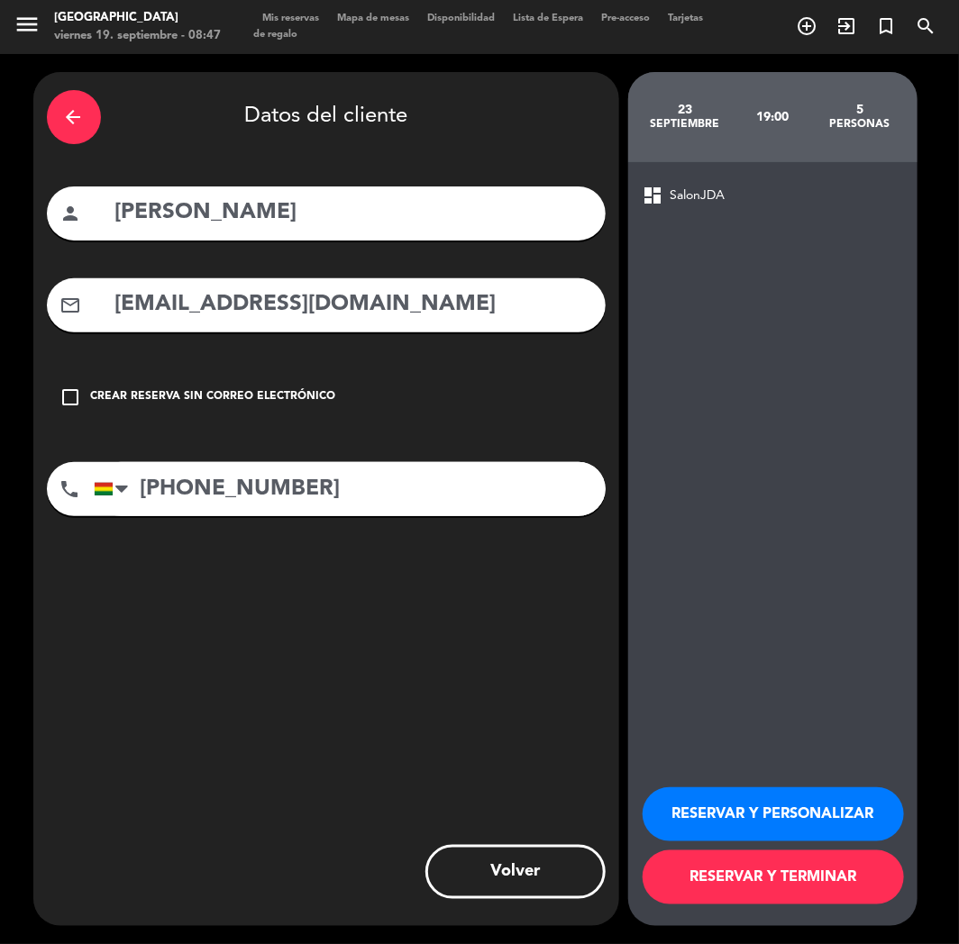
click at [707, 824] on button "RESERVAR Y PERSONALIZAR" at bounding box center [772, 814] width 261 height 54
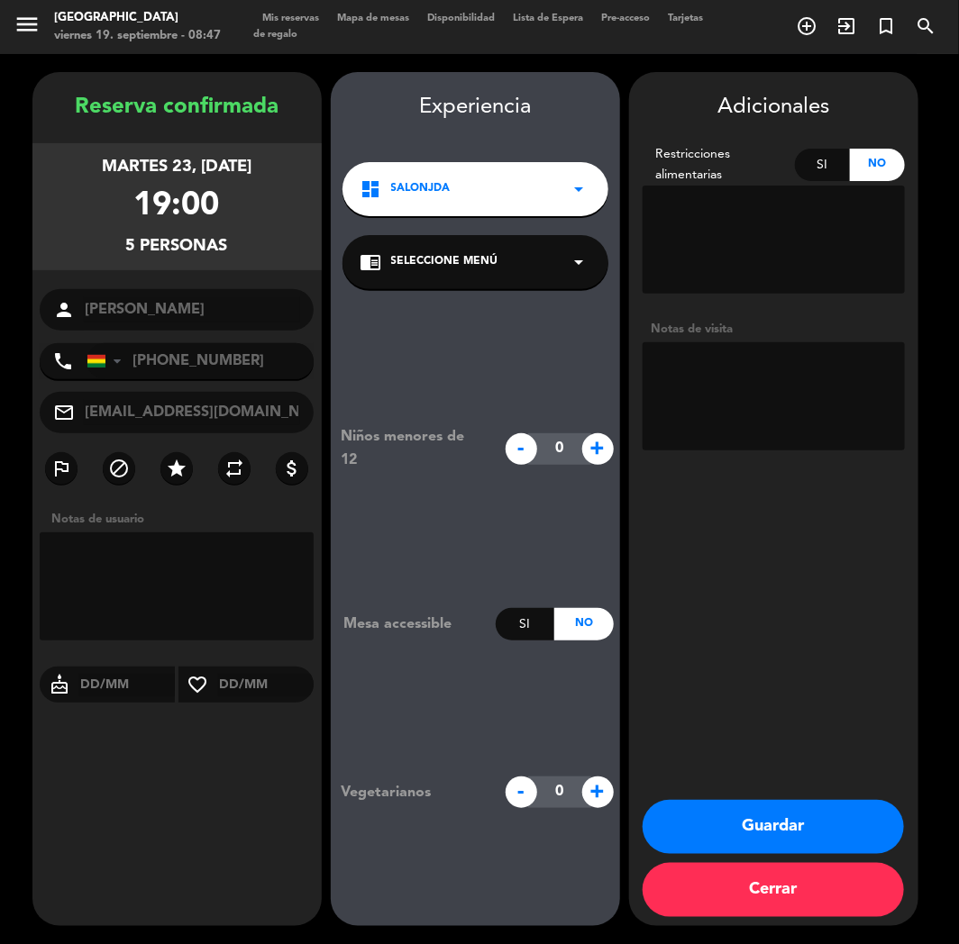
click at [217, 824] on div "Reserva confirmada martes 23, [DATE] 19:00 5 personas person [PERSON_NAME] phon…" at bounding box center [176, 517] width 289 height 854
click at [745, 849] on button "Guardar" at bounding box center [772, 827] width 261 height 54
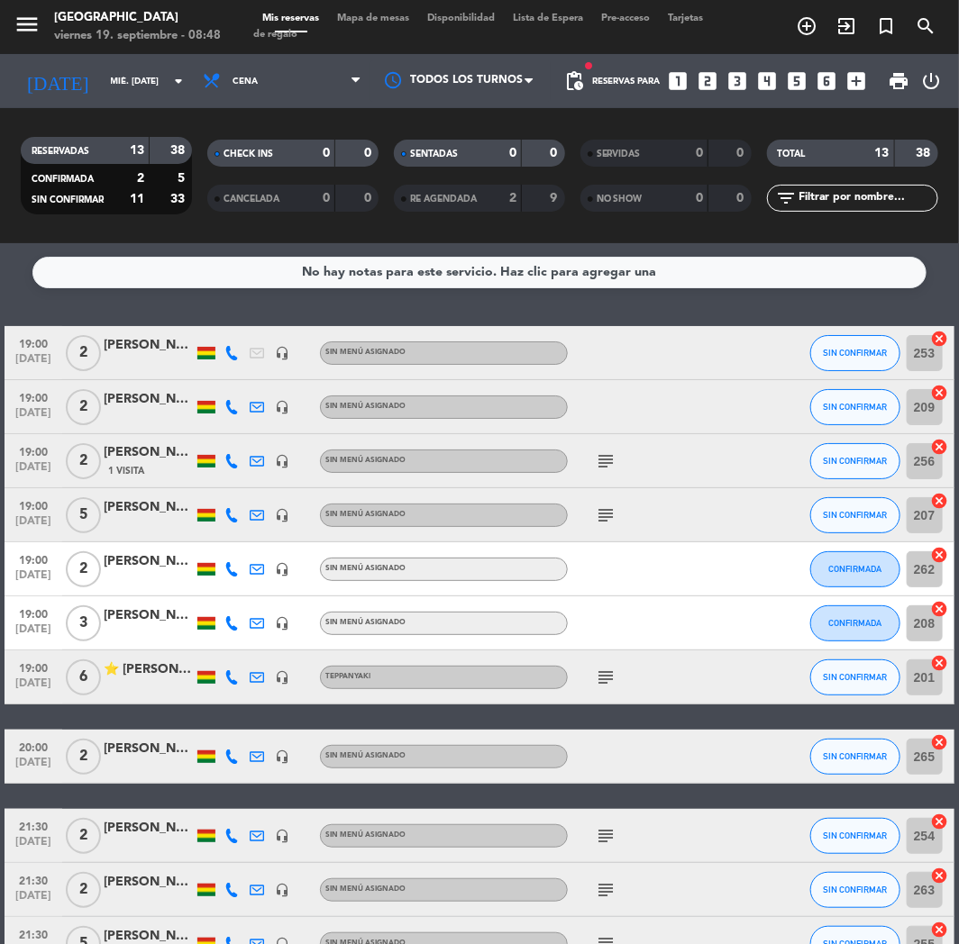
click at [770, 74] on icon "looks_4" at bounding box center [767, 80] width 23 height 23
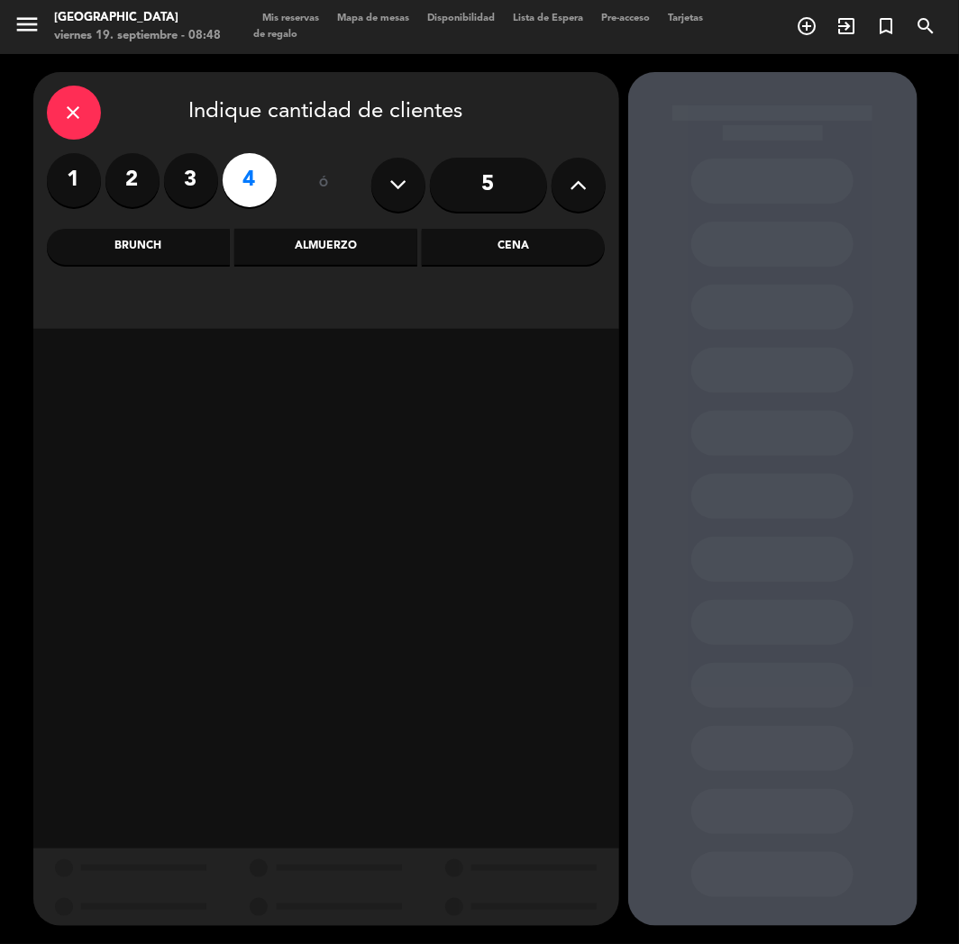
click at [520, 239] on div "Cena" at bounding box center [513, 247] width 183 height 36
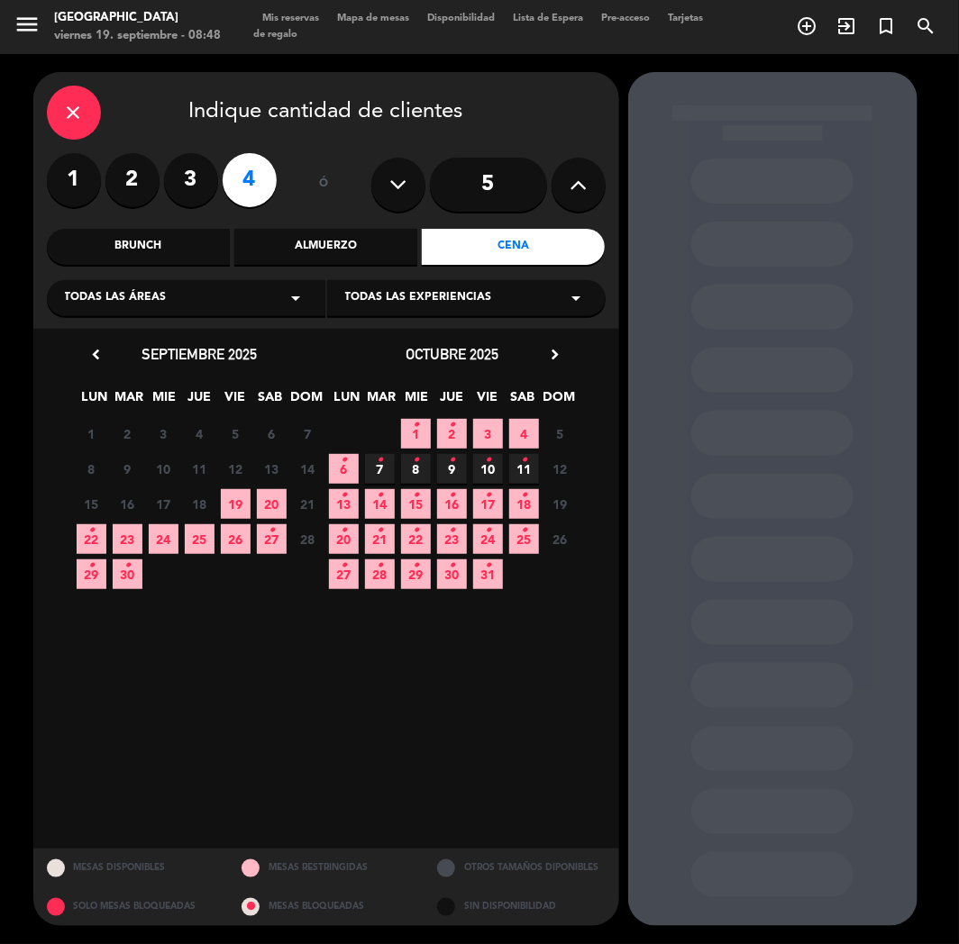
click at [124, 534] on span "23" at bounding box center [128, 539] width 30 height 30
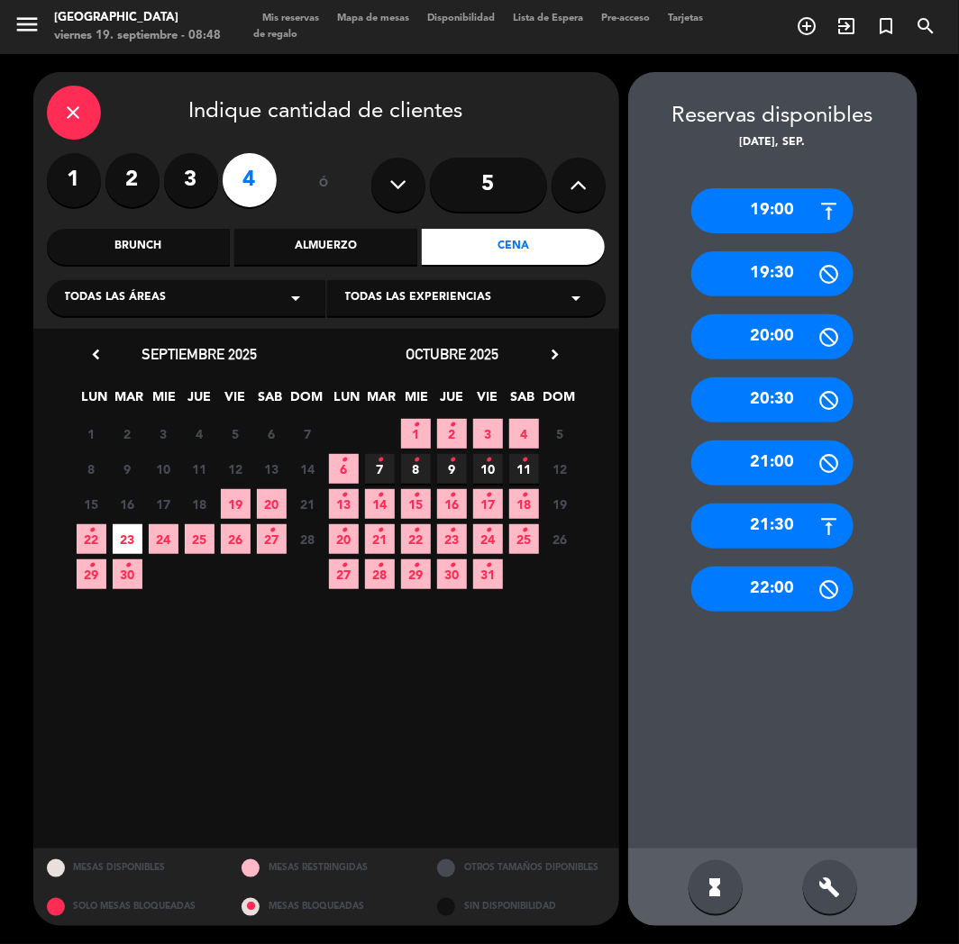
click at [777, 213] on div "19:00" at bounding box center [772, 210] width 162 height 45
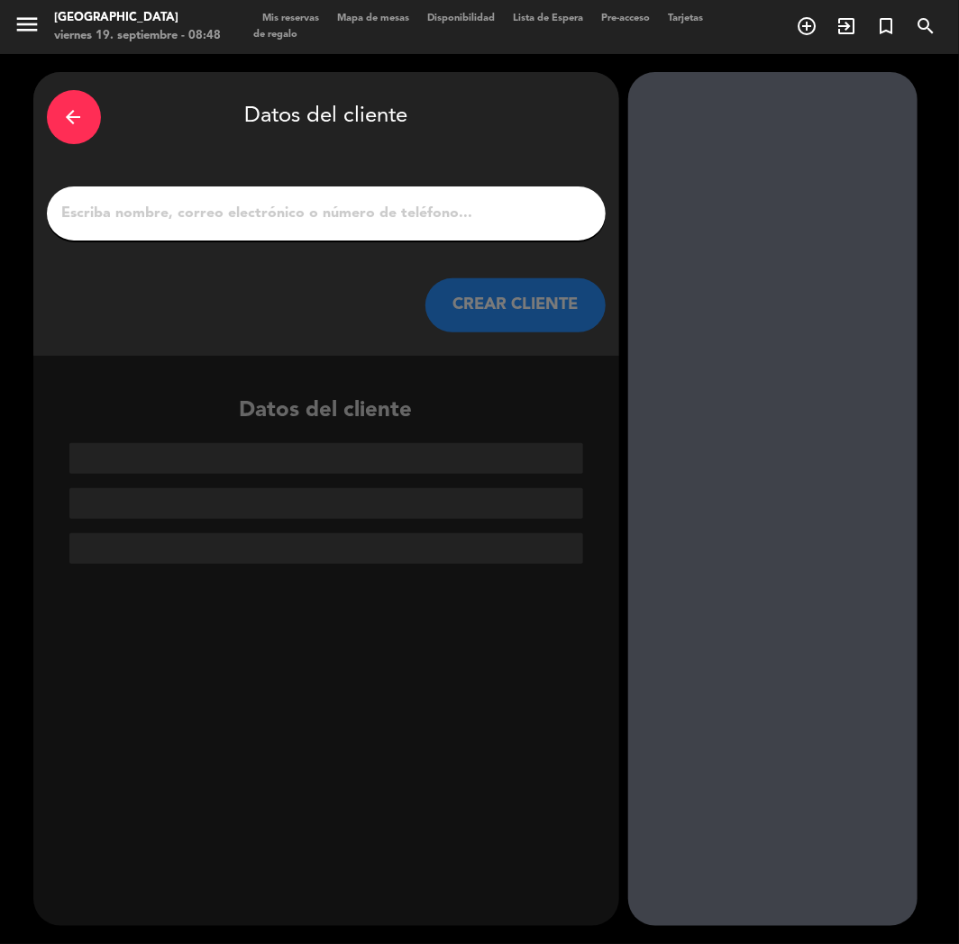
click at [354, 221] on input "1" at bounding box center [325, 213] width 531 height 25
paste input "[PERSON_NAME]"
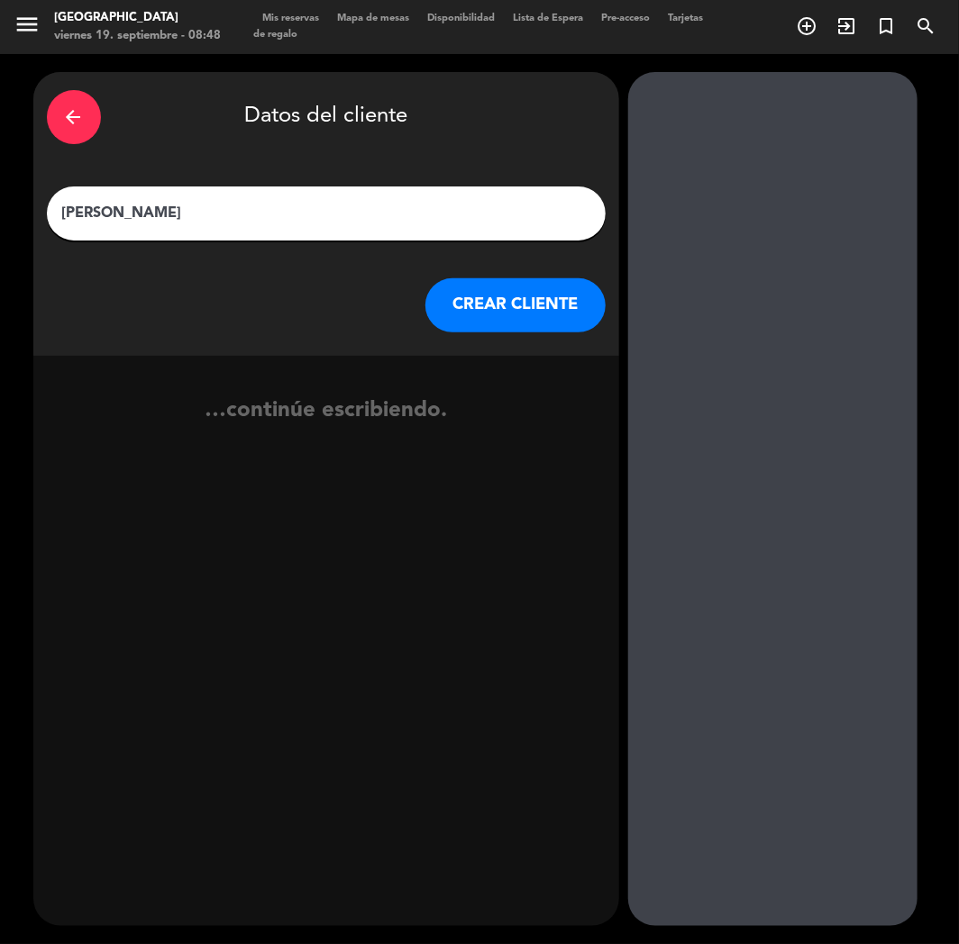
type input "[PERSON_NAME]"
click at [483, 304] on button "CREAR CLIENTE" at bounding box center [515, 305] width 180 height 54
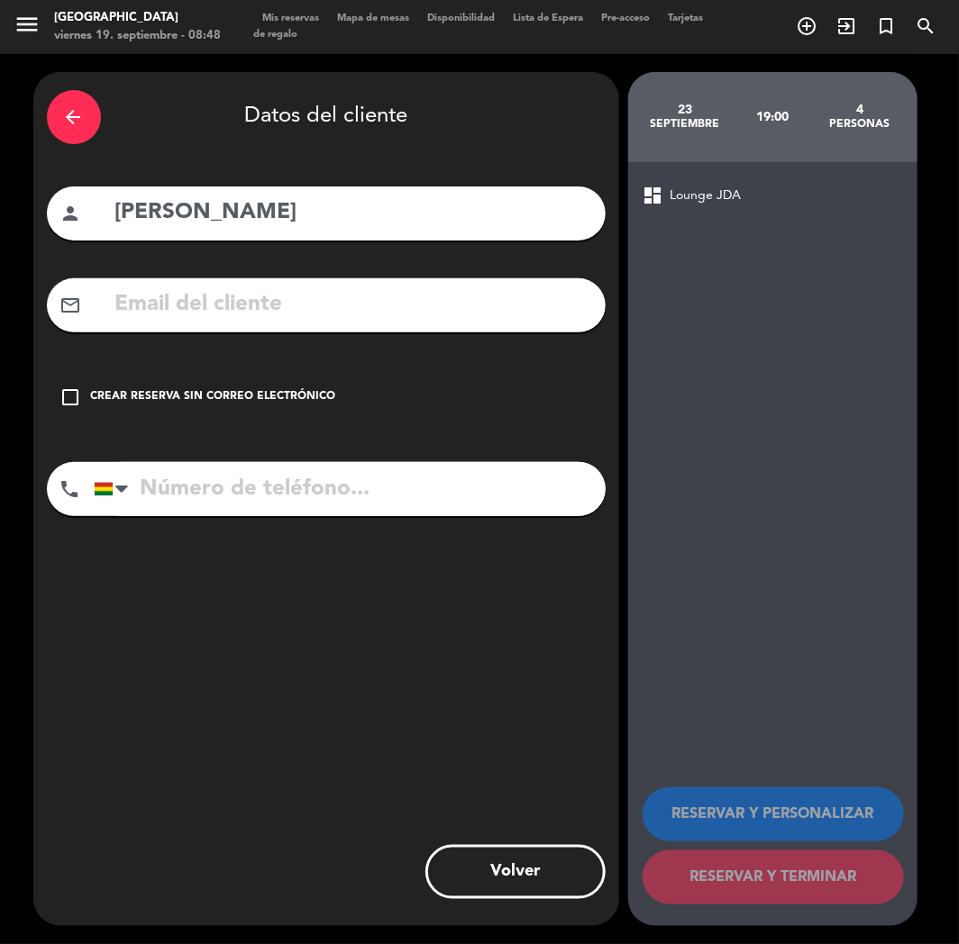
click at [240, 316] on input "text" at bounding box center [353, 304] width 478 height 37
paste input "[EMAIL_ADDRESS][DOMAIN_NAME]"
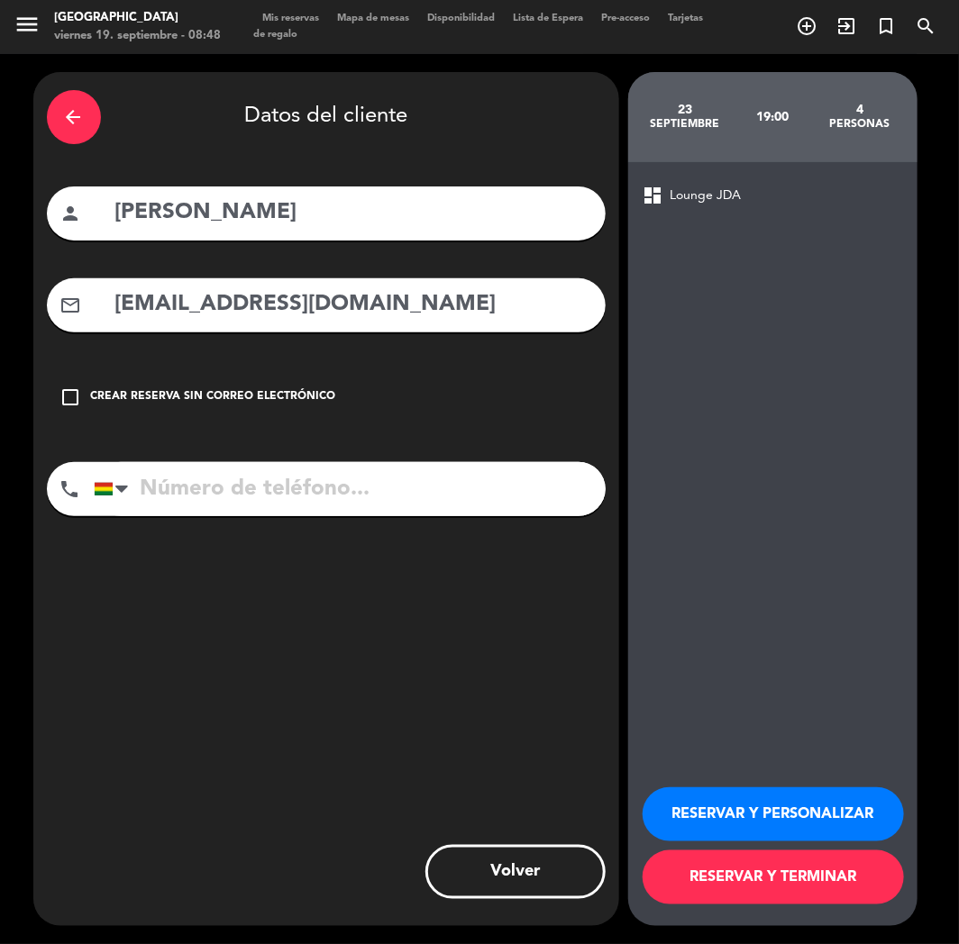
type input "[EMAIL_ADDRESS][DOMAIN_NAME]"
click at [200, 489] on input "tel" at bounding box center [350, 489] width 512 height 54
paste input "[PHONE_NUMBER]"
click at [208, 499] on input "[PHONE_NUMBER]" at bounding box center [350, 489] width 512 height 54
type input "[PHONE_NUMBER]"
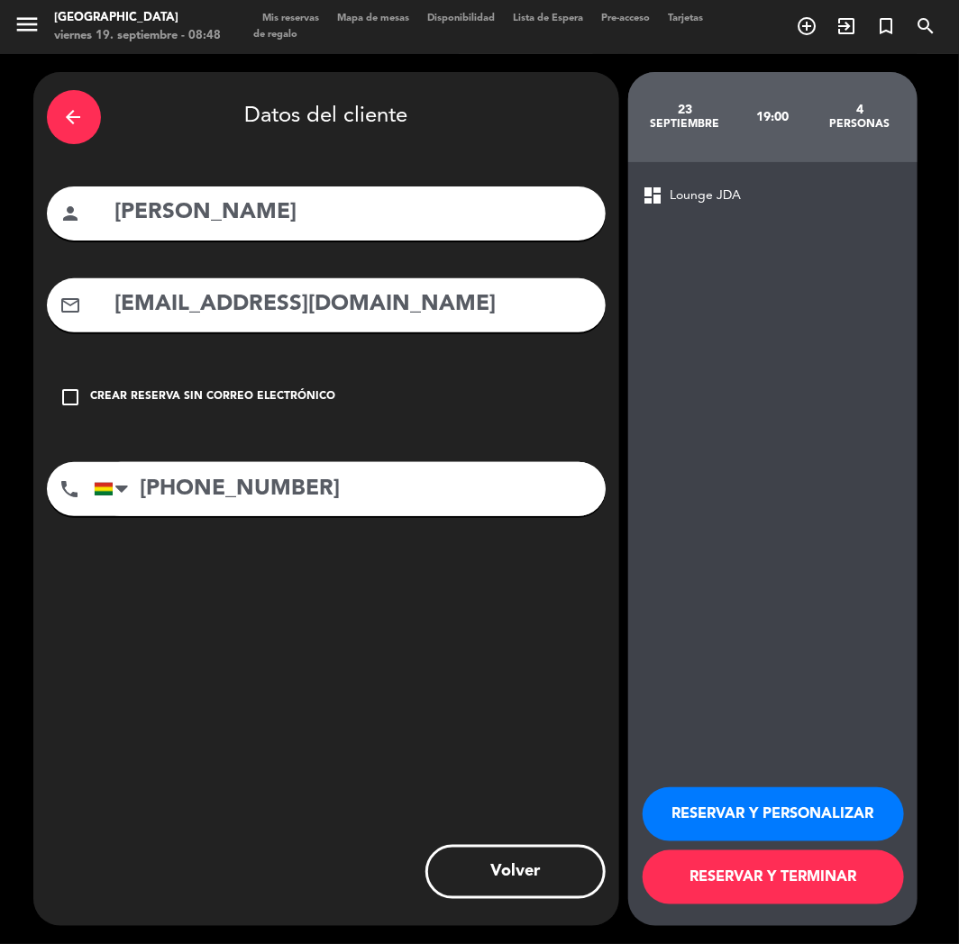
click at [770, 822] on button "RESERVAR Y PERSONALIZAR" at bounding box center [772, 814] width 261 height 54
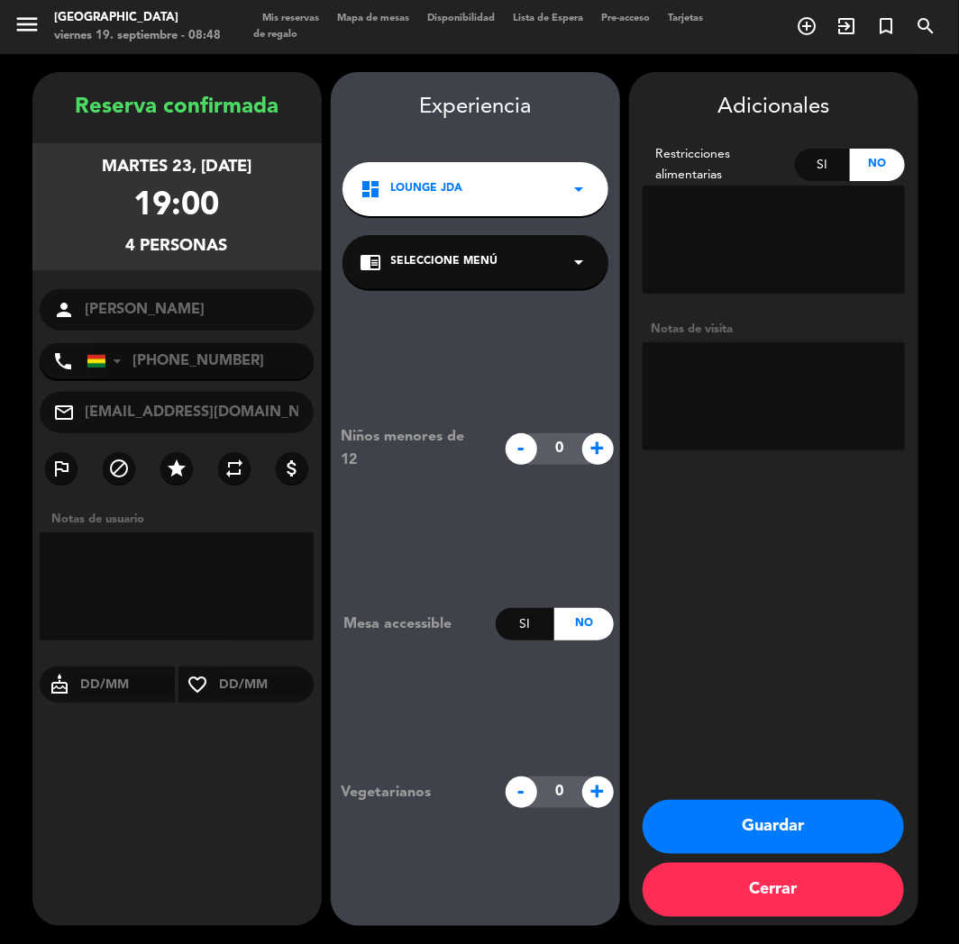
drag, startPoint x: 49, startPoint y: 519, endPoint x: 70, endPoint y: 872, distance: 353.8
click at [70, 872] on div "Reserva confirmada martes 23, [DATE] 19:00 4 personas person [PERSON_NAME] phon…" at bounding box center [176, 517] width 289 height 854
drag, startPoint x: 778, startPoint y: 822, endPoint x: 597, endPoint y: 778, distance: 186.4
click at [777, 822] on button "Guardar" at bounding box center [772, 827] width 261 height 54
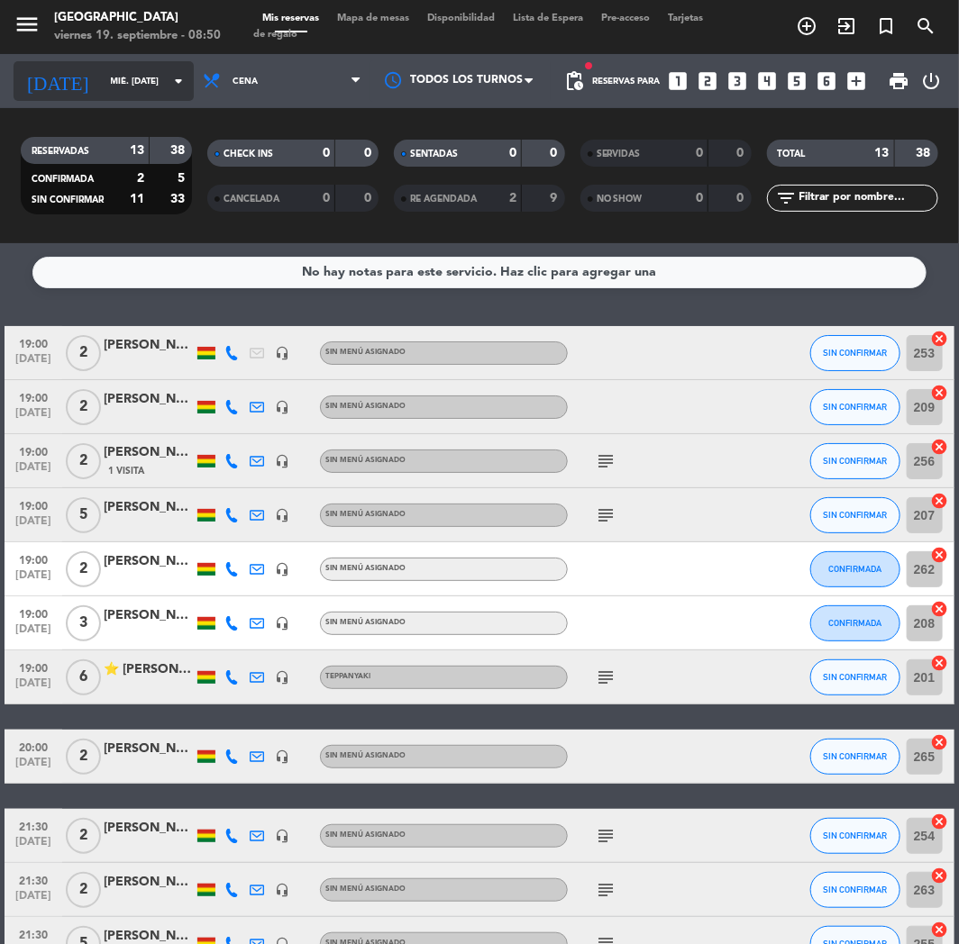
click at [142, 73] on input "mié. [DATE]" at bounding box center [163, 82] width 122 height 28
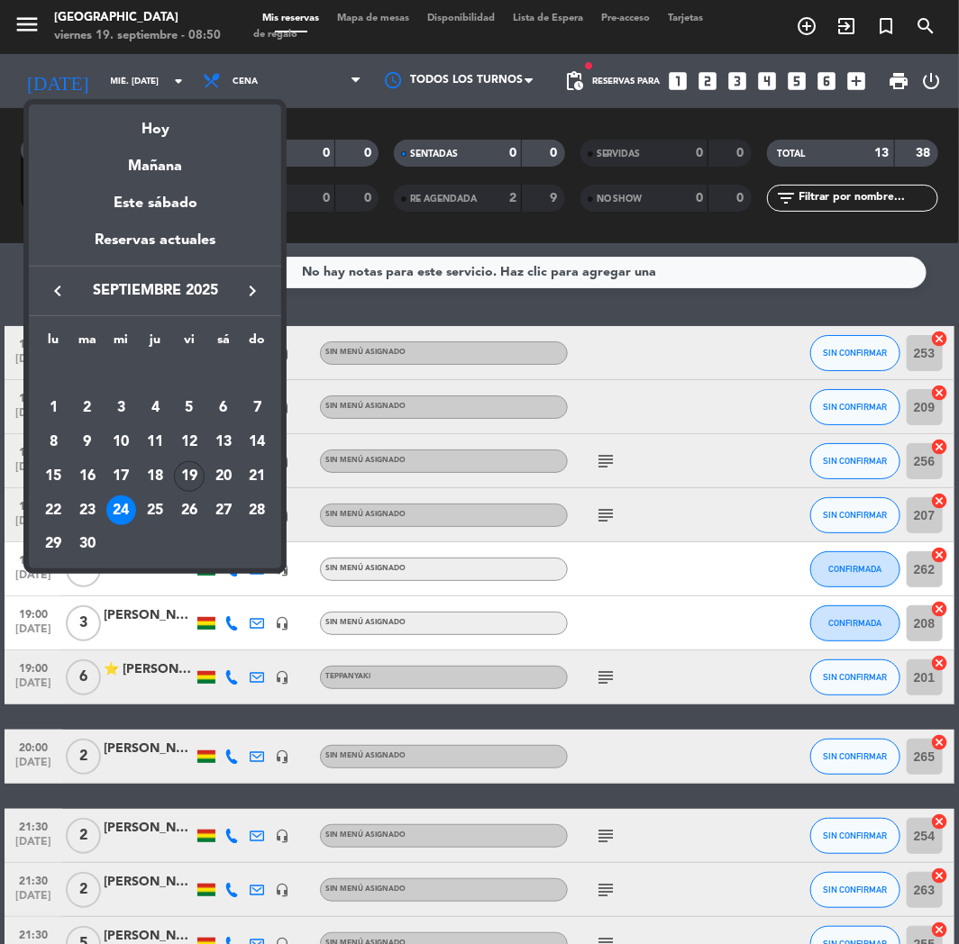
click at [187, 479] on div "19" at bounding box center [189, 476] width 31 height 31
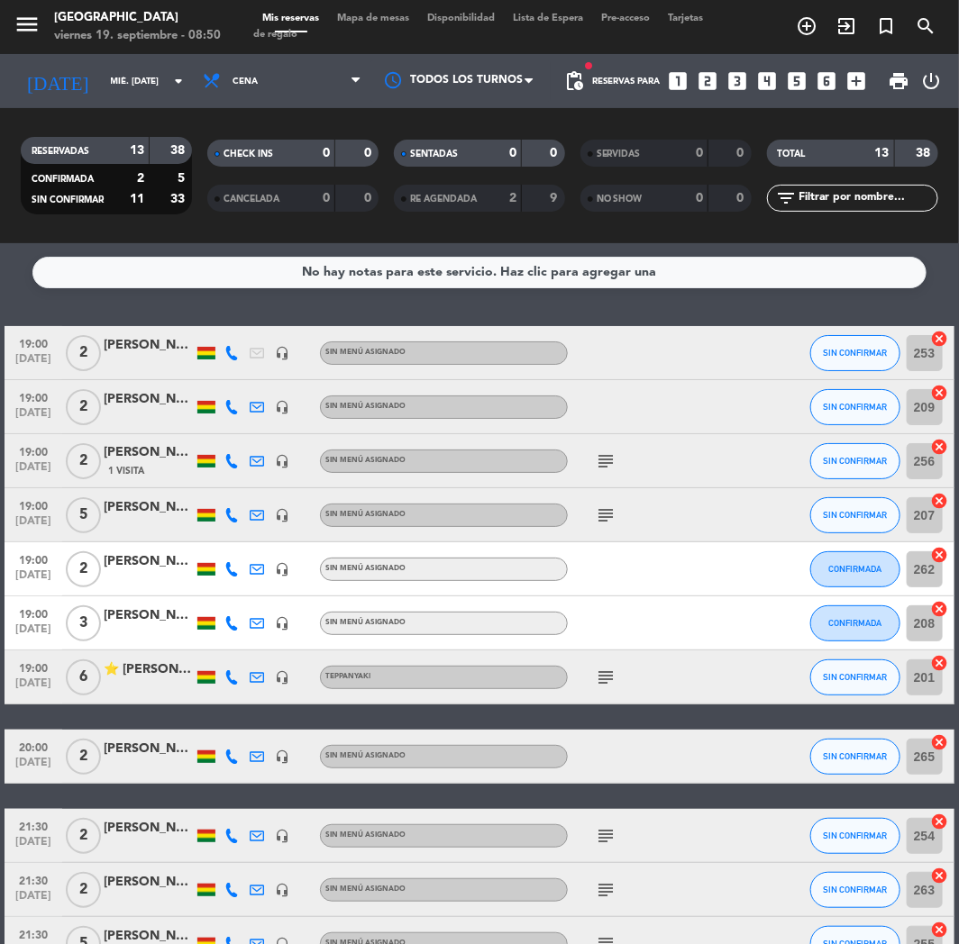
type input "vie. [DATE]"
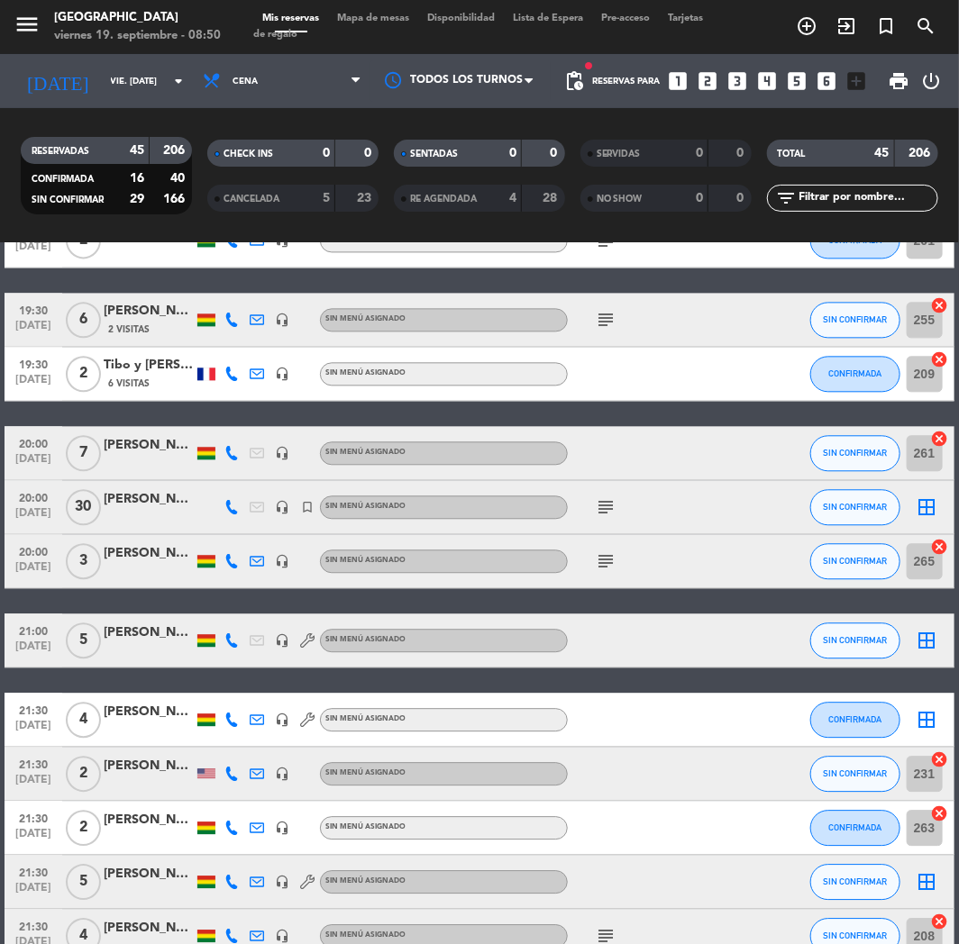
scroll to position [2002, 0]
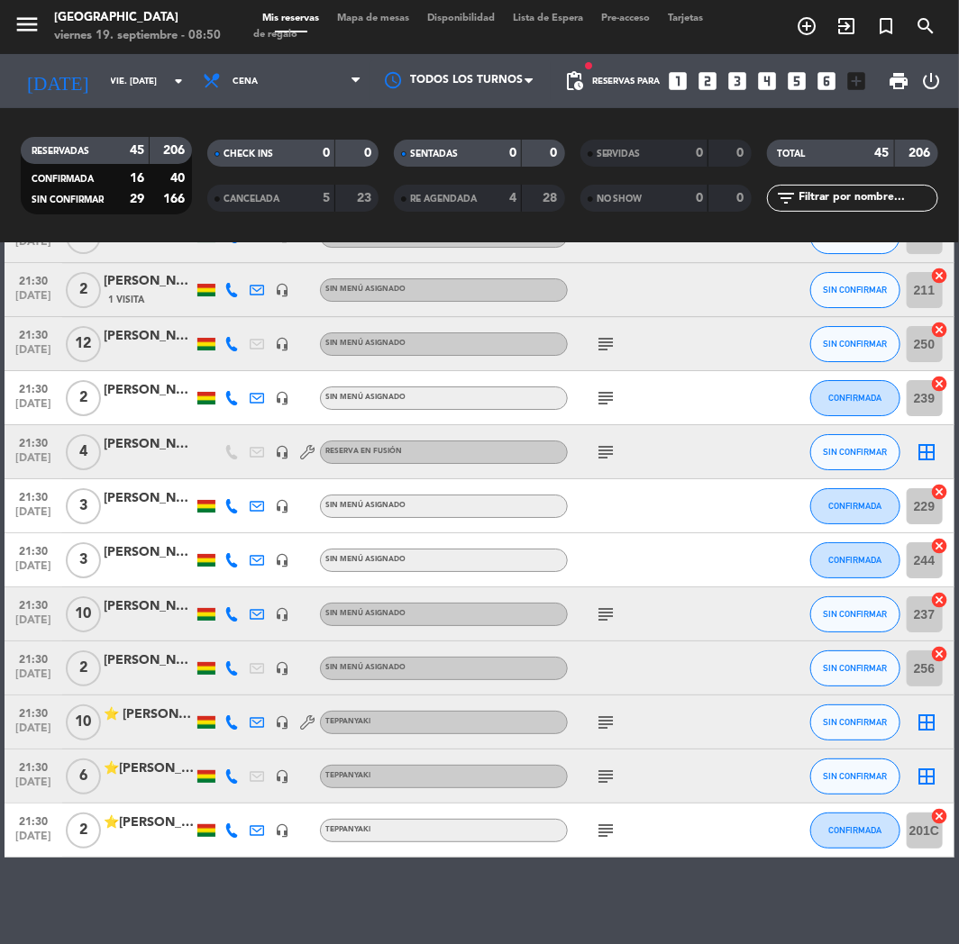
click at [147, 772] on div "⭐[PERSON_NAME]" at bounding box center [149, 769] width 90 height 21
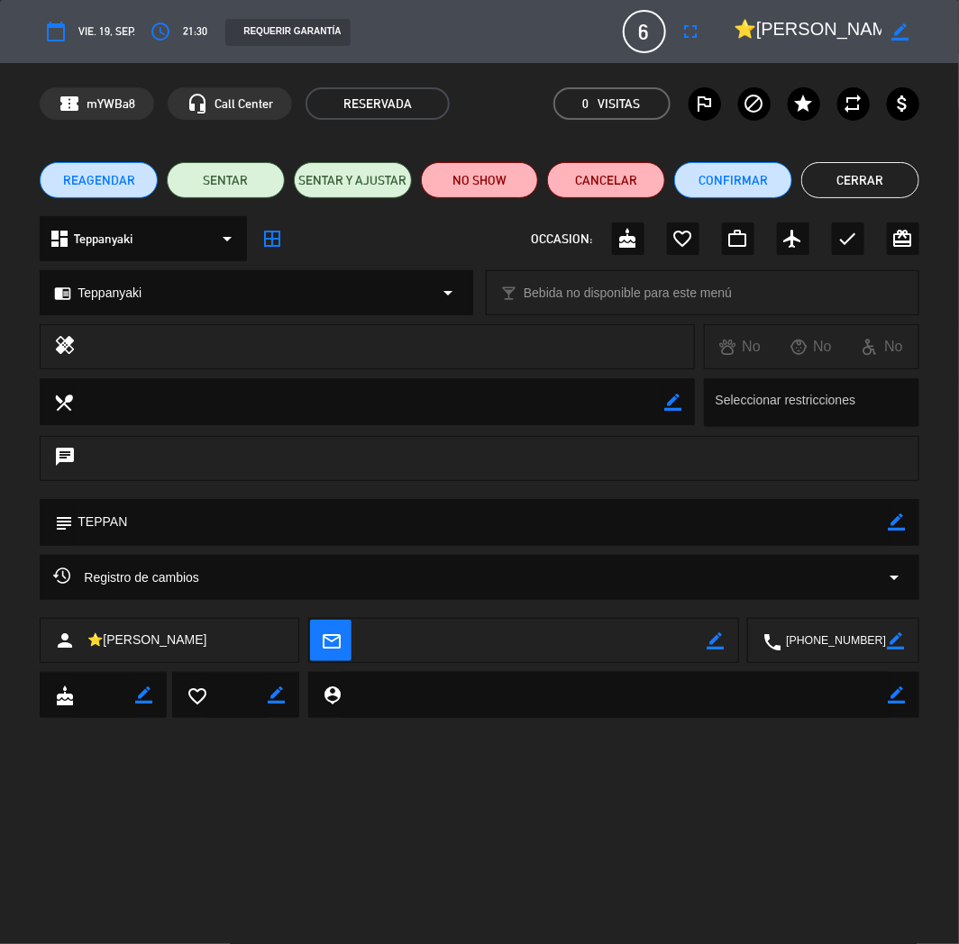
click at [707, 33] on div "calendar_today vie. 19, sep. access_time 21:30 REQUERIR GARANTÍA 6 ⭐[PERSON_NAM…" at bounding box center [479, 31] width 878 height 43
click at [688, 27] on icon "fullscreen" at bounding box center [691, 32] width 22 height 22
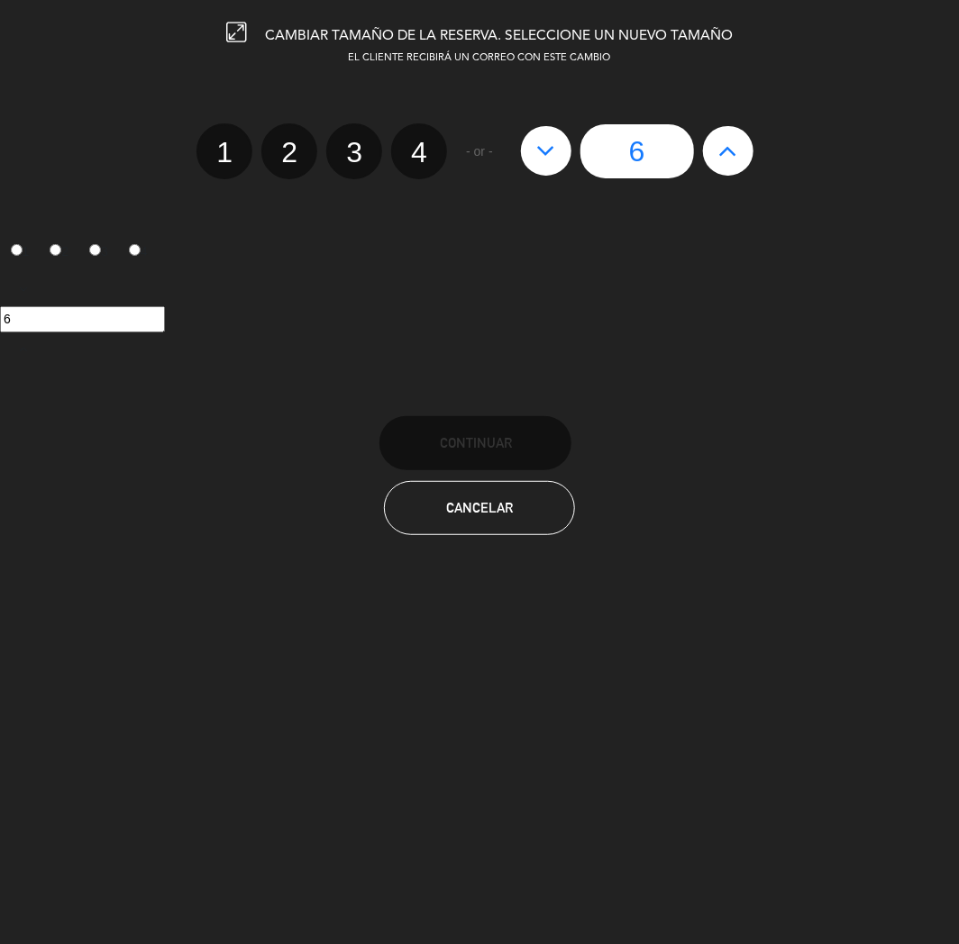
click at [736, 145] on icon at bounding box center [727, 150] width 19 height 29
type input "7"
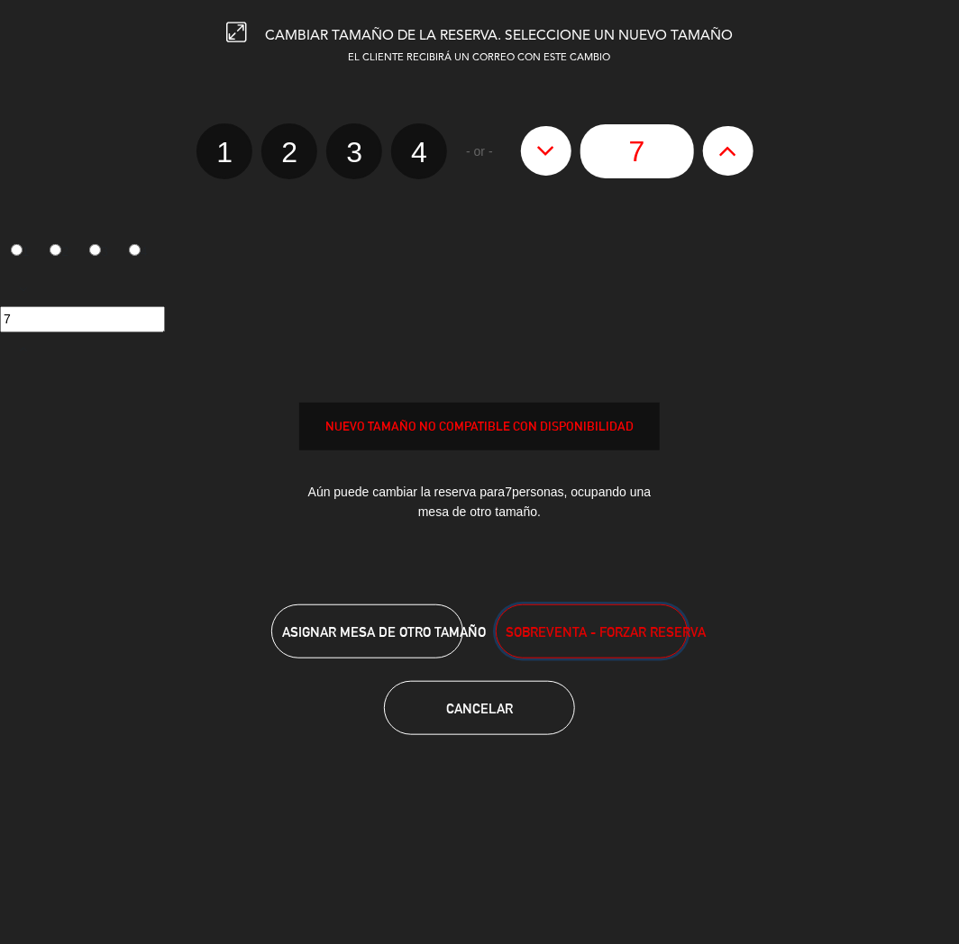
click at [545, 650] on button "SOBREVENTA - FORZAR RESERVA" at bounding box center [591, 631] width 192 height 54
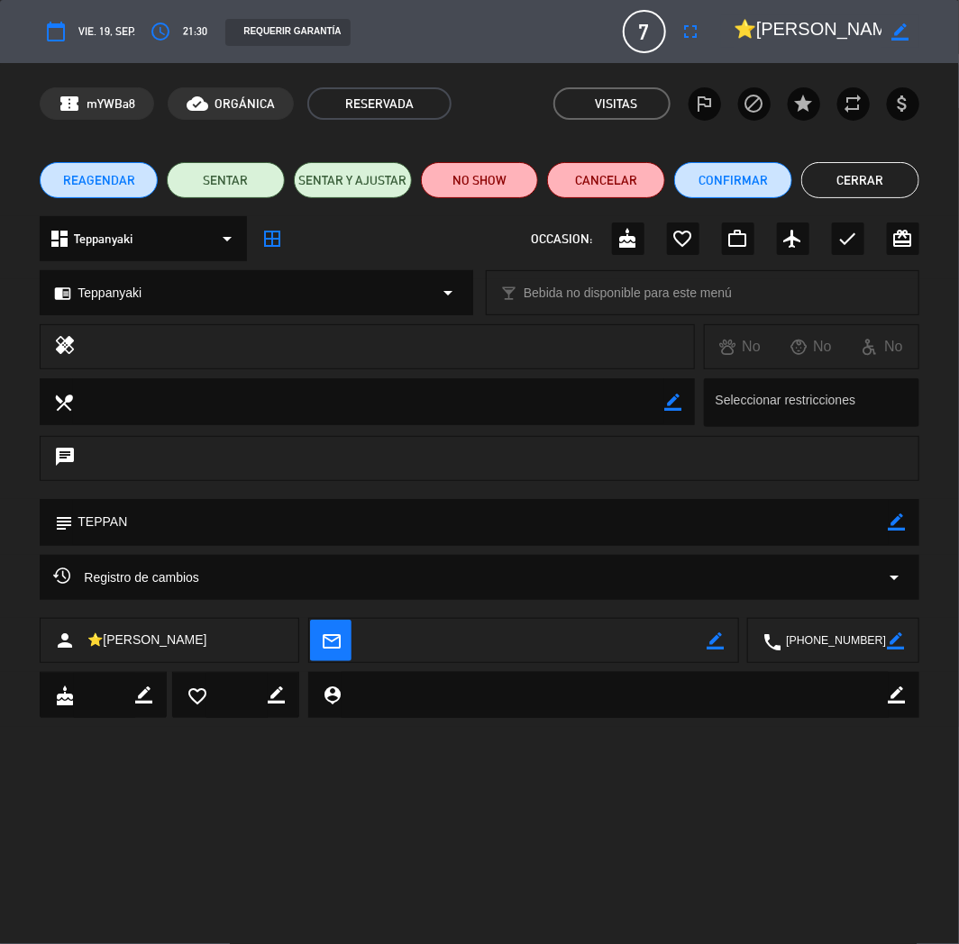
click at [858, 184] on button "Cerrar" at bounding box center [860, 180] width 118 height 36
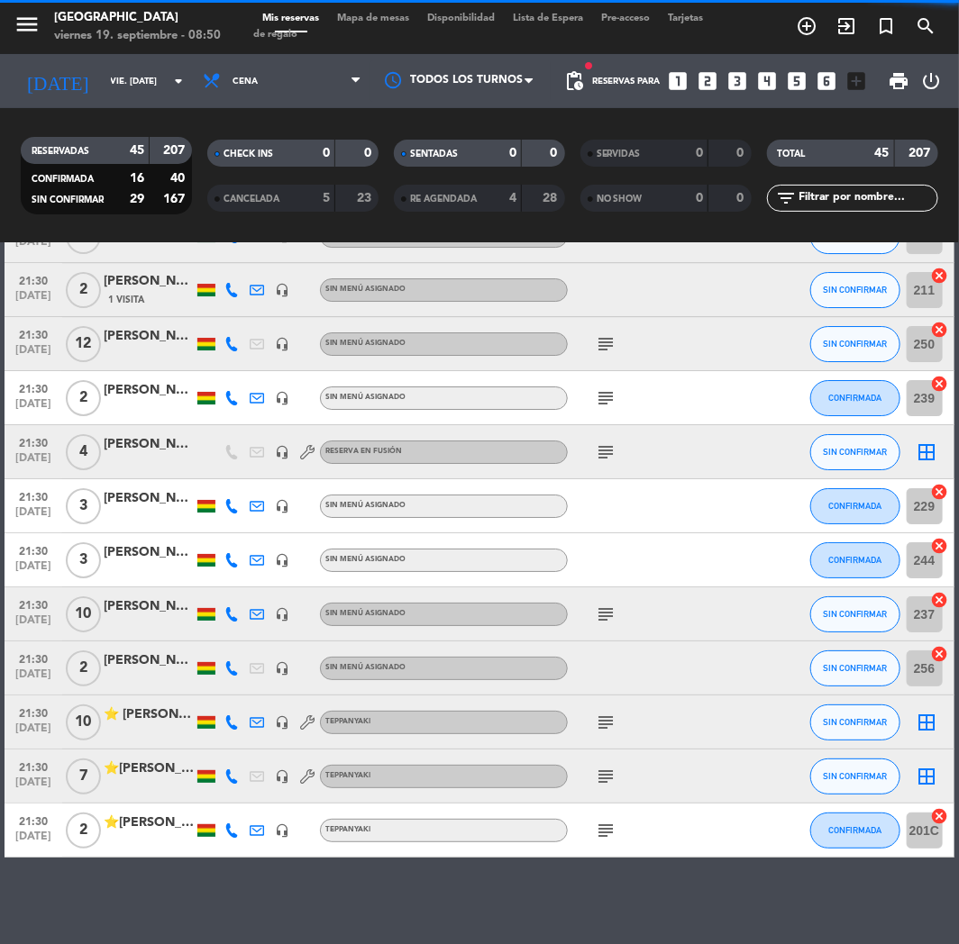
scroll to position [2004, 0]
